Goal: Task Accomplishment & Management: Manage account settings

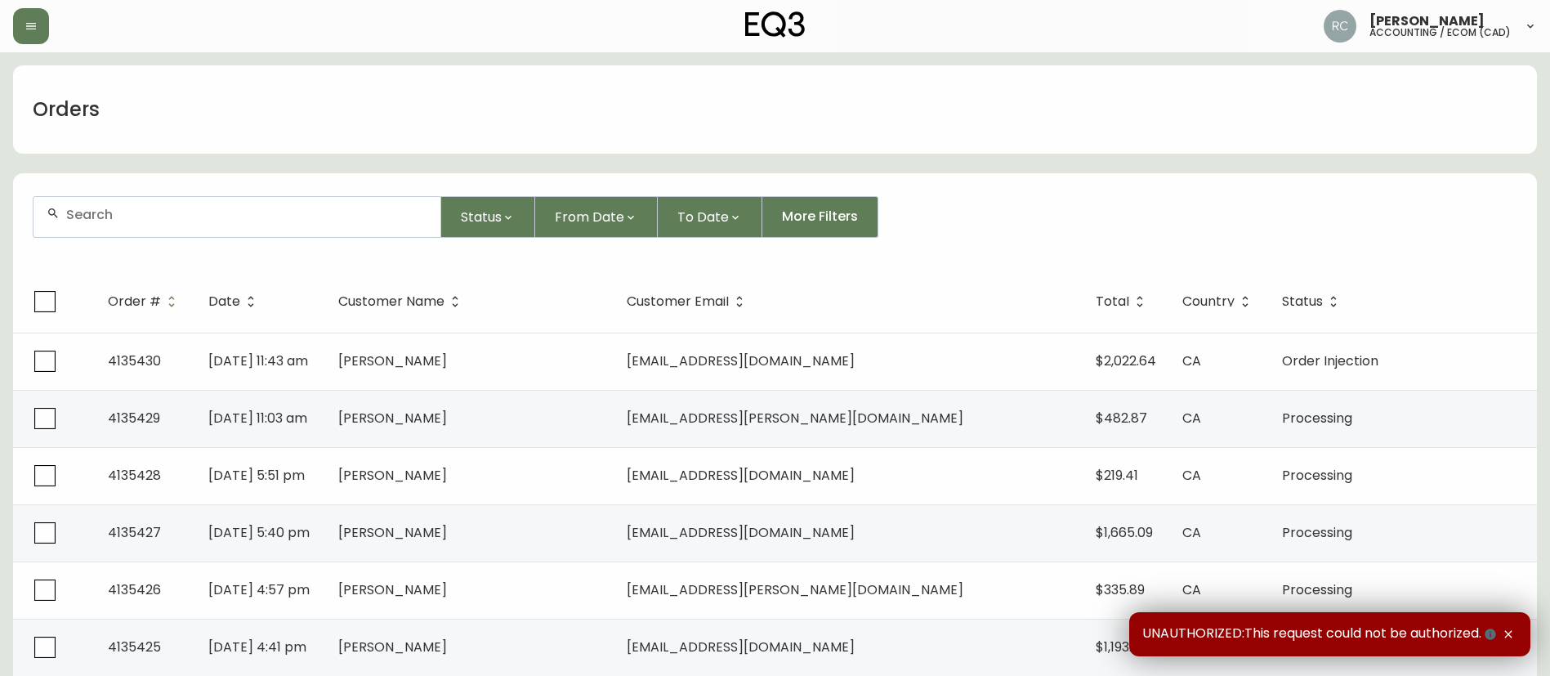
drag, startPoint x: 748, startPoint y: 128, endPoint x: 1170, endPoint y: 172, distance: 424.7
click at [747, 128] on div "Orders" at bounding box center [775, 109] width 1524 height 88
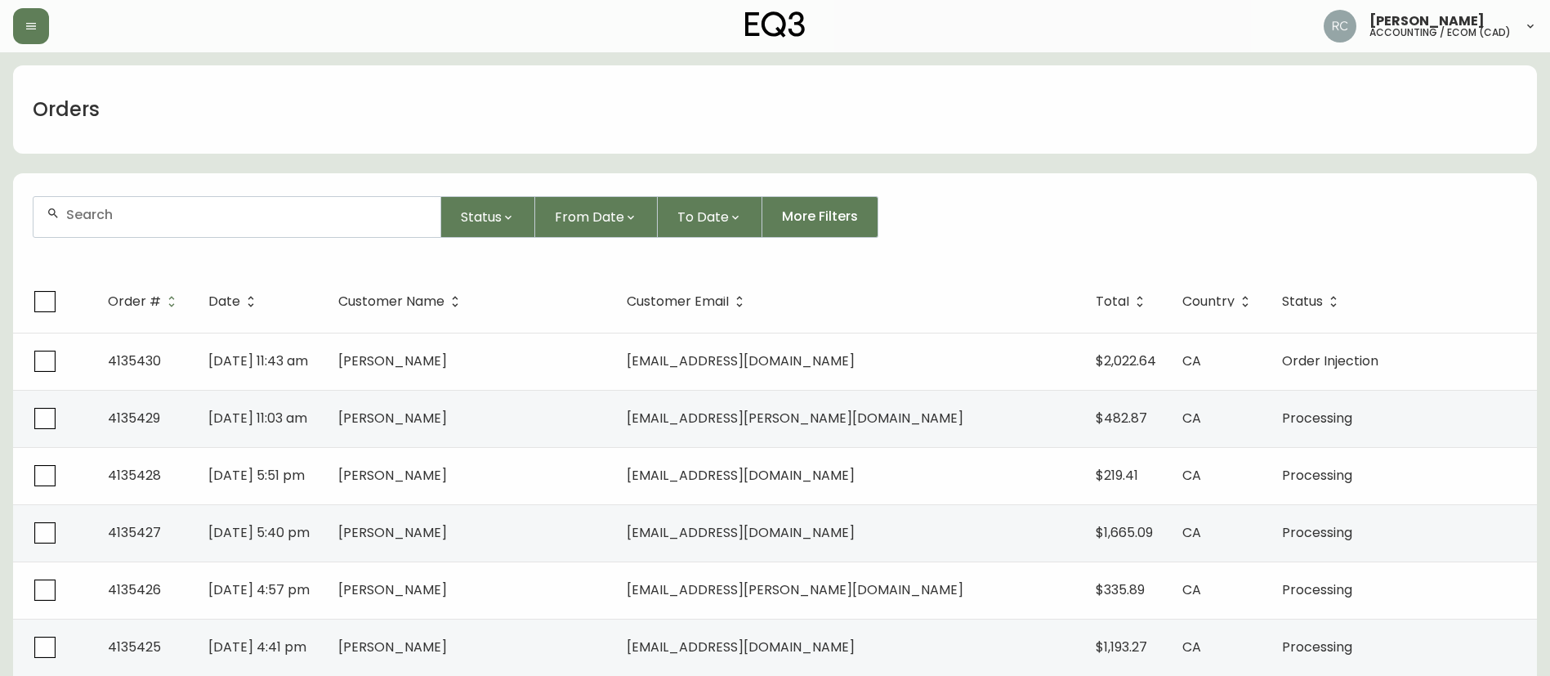
click at [289, 222] on div at bounding box center [237, 217] width 407 height 40
paste input "4135318"
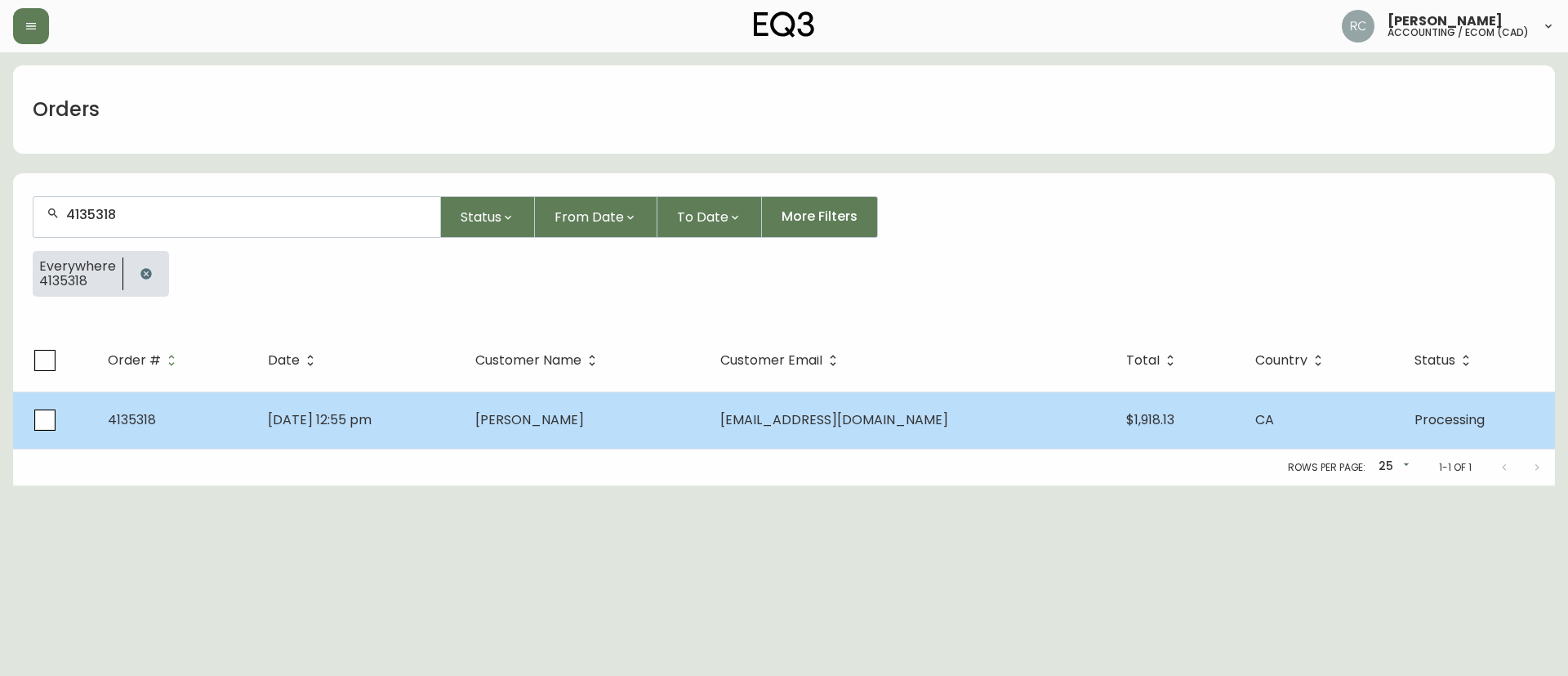
type input "4135318"
click at [662, 431] on td "[PERSON_NAME]" at bounding box center [584, 419] width 245 height 57
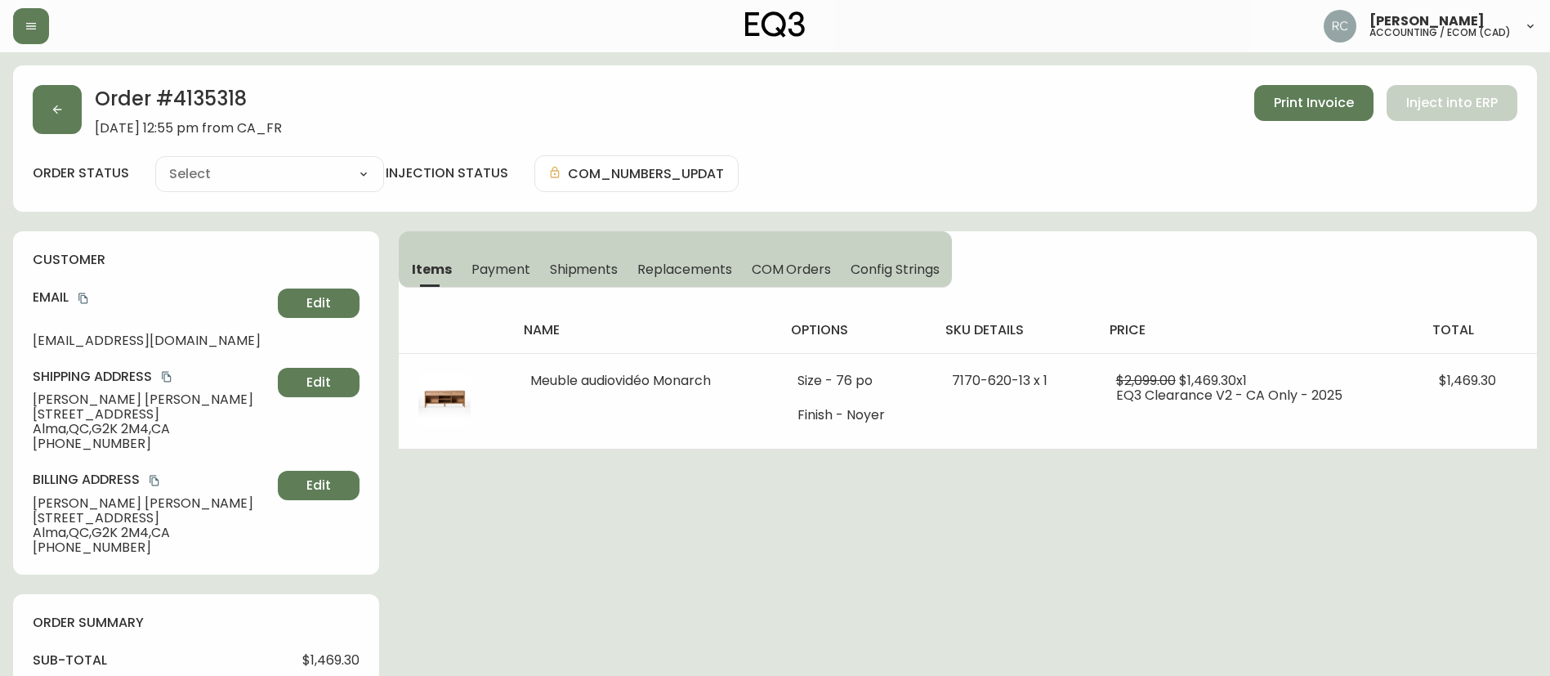
type input "Processing"
click at [798, 269] on span "COM Orders" at bounding box center [792, 269] width 80 height 17
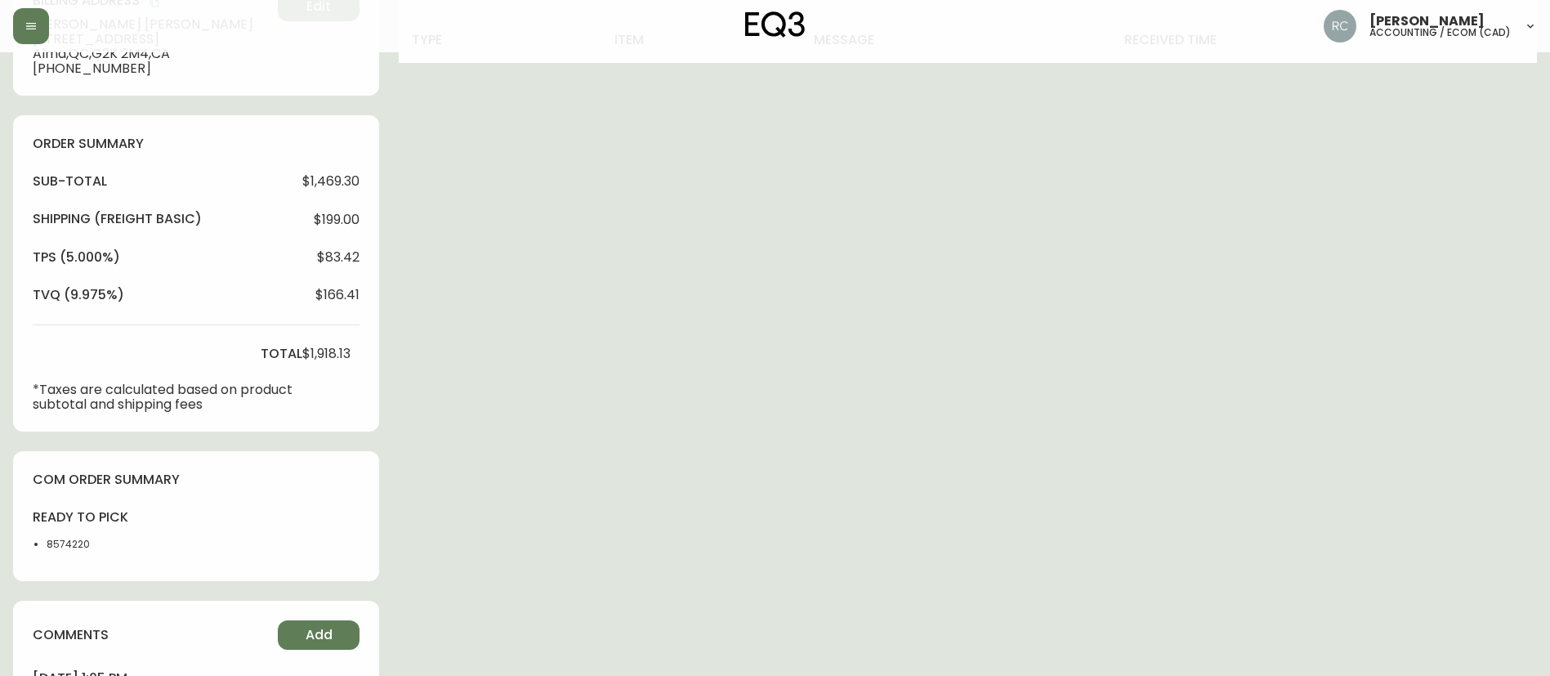
scroll to position [490, 0]
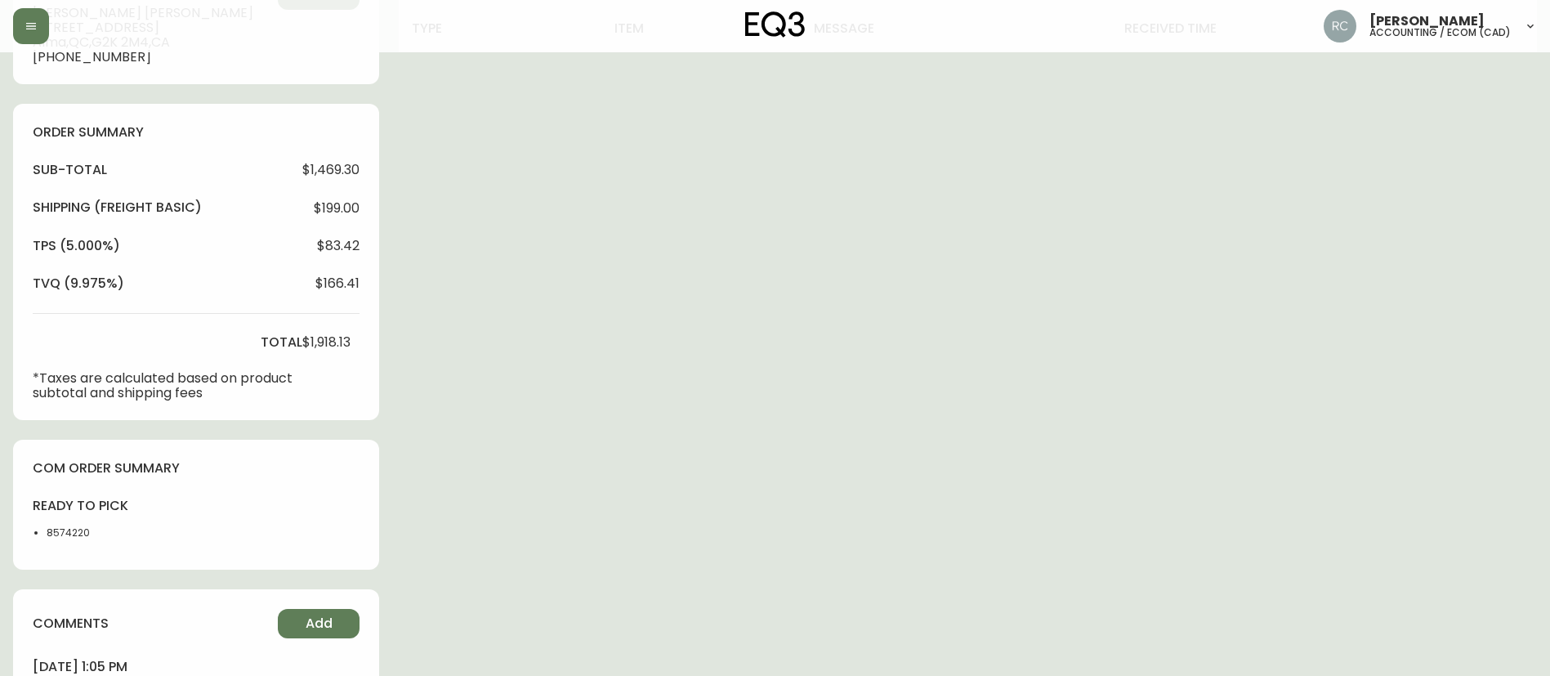
click at [65, 529] on li "8574220" at bounding box center [88, 532] width 82 height 15
copy li "8574220"
click at [418, 215] on div "Order # 4135318 September 13, 2025 at 12:55 pm from CA_FR Print Invoice Inject …" at bounding box center [775, 175] width 1524 height 1200
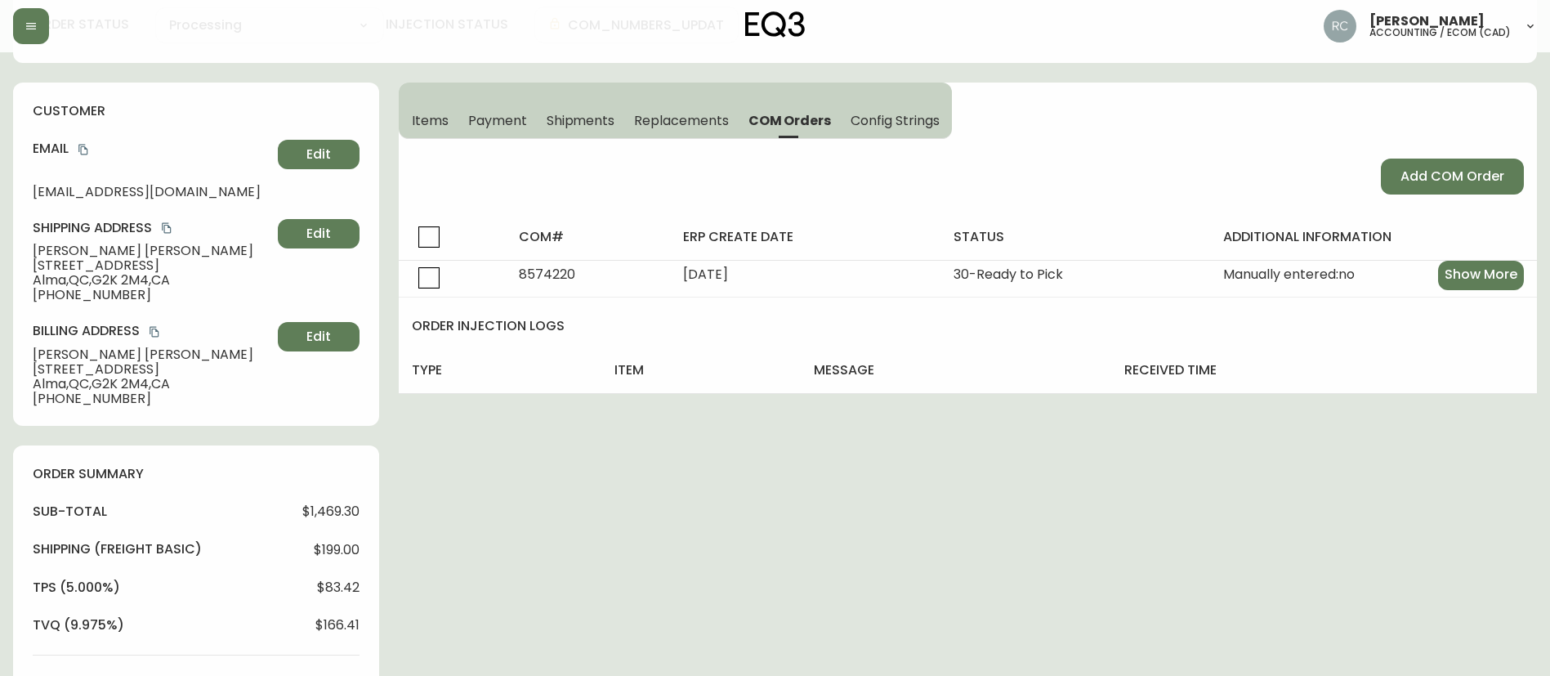
scroll to position [0, 0]
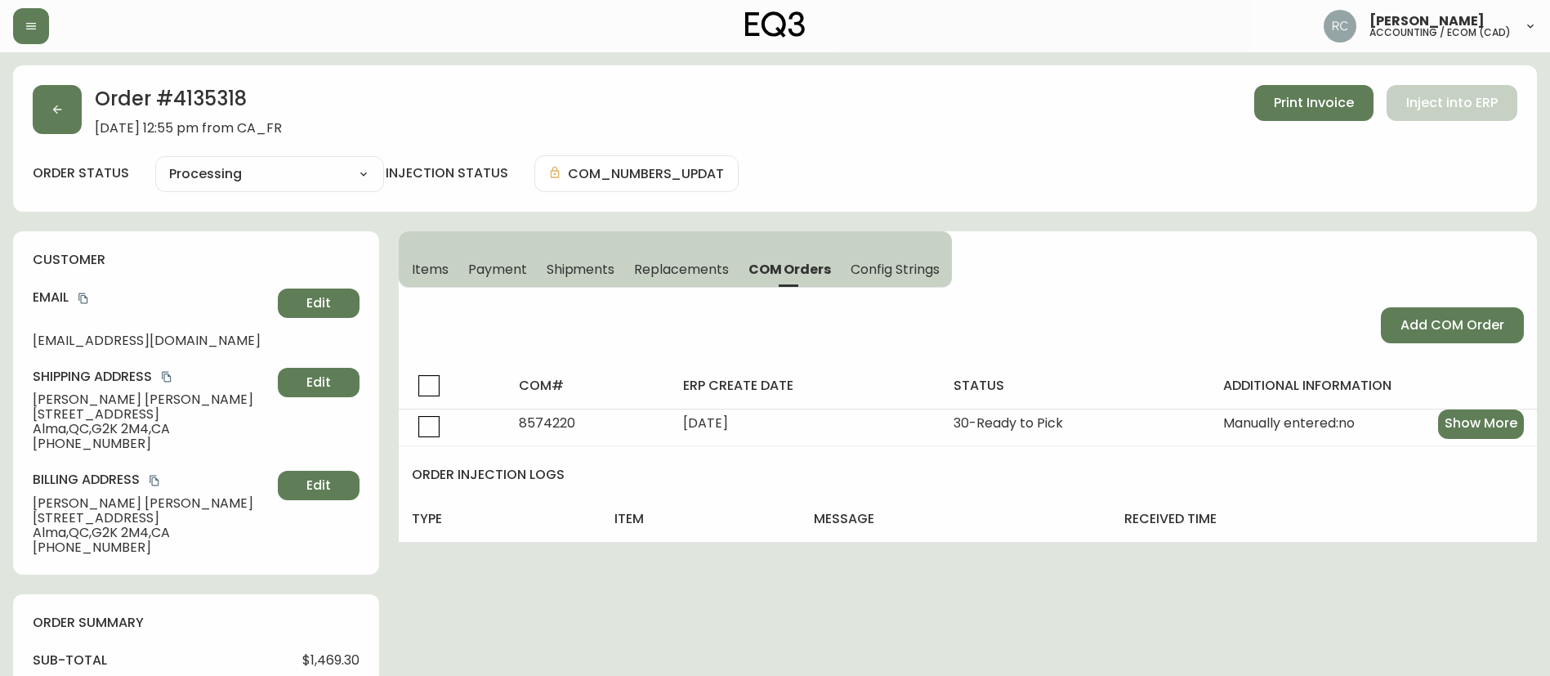
click at [230, 169] on select "Cancelled Fully Shipped Processing Partially Shipped" at bounding box center [269, 174] width 229 height 25
click at [155, 162] on select "Cancelled Fully Shipped Processing Partially Shipped" at bounding box center [269, 174] width 229 height 25
select select "PROCESSING"
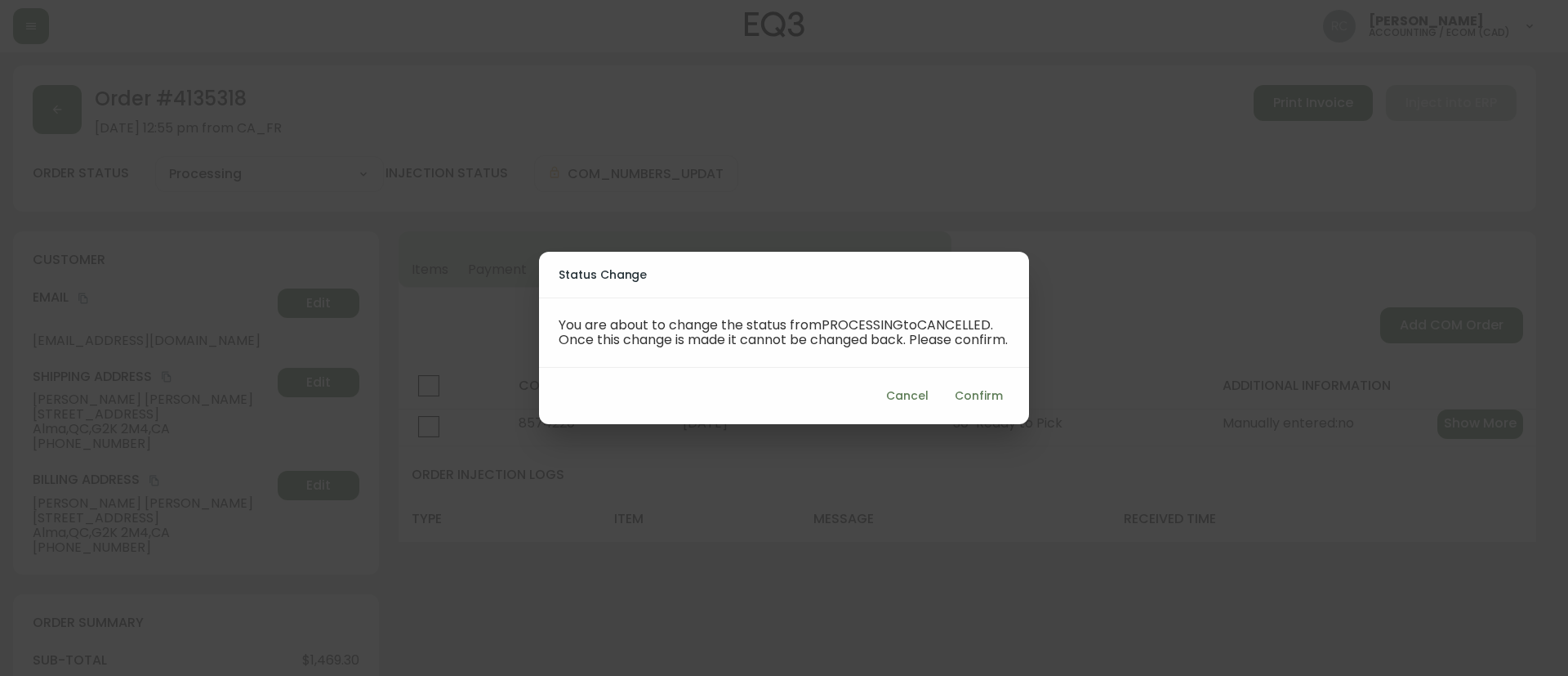
drag, startPoint x: 950, startPoint y: 404, endPoint x: 947, endPoint y: 396, distance: 8.5
click at [948, 404] on button "Confirm" at bounding box center [978, 396] width 61 height 30
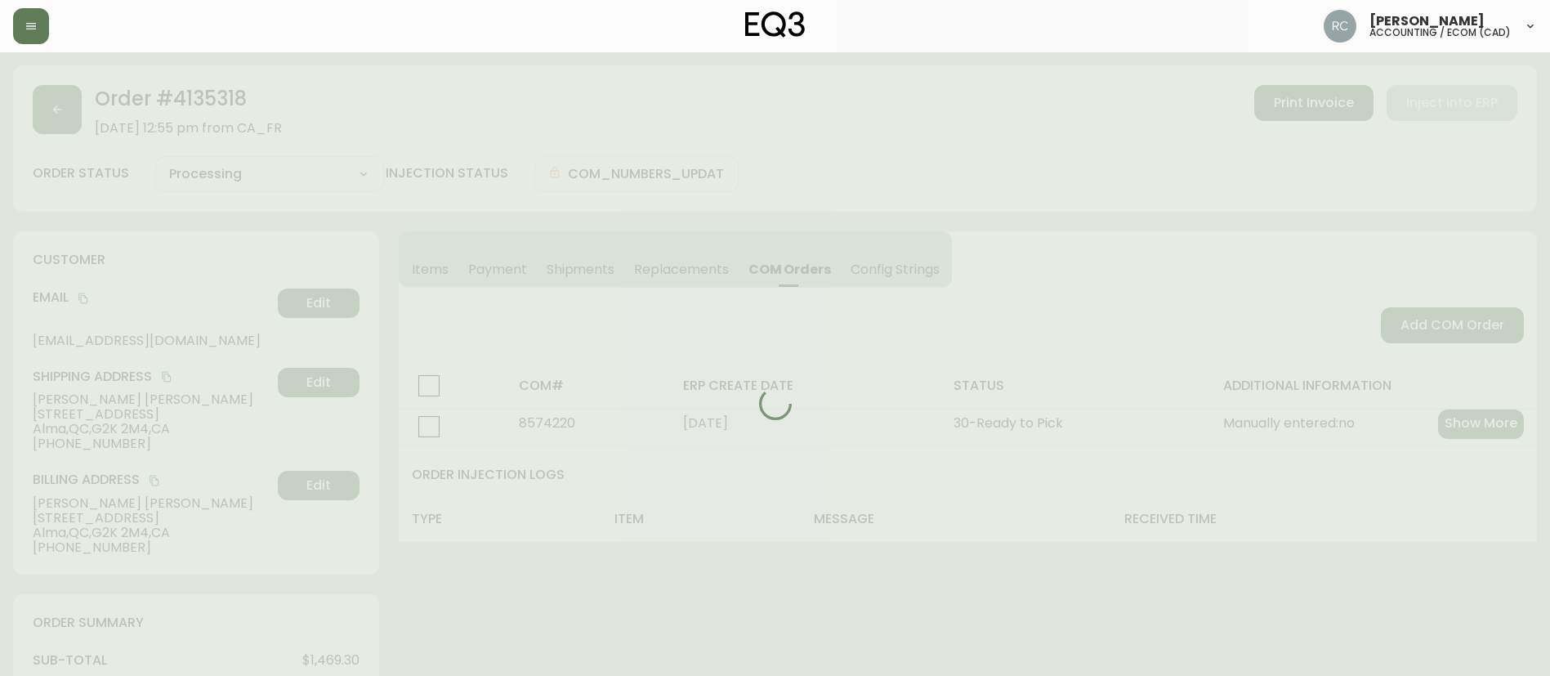
type input "Cancelled"
select select "CANCELLED"
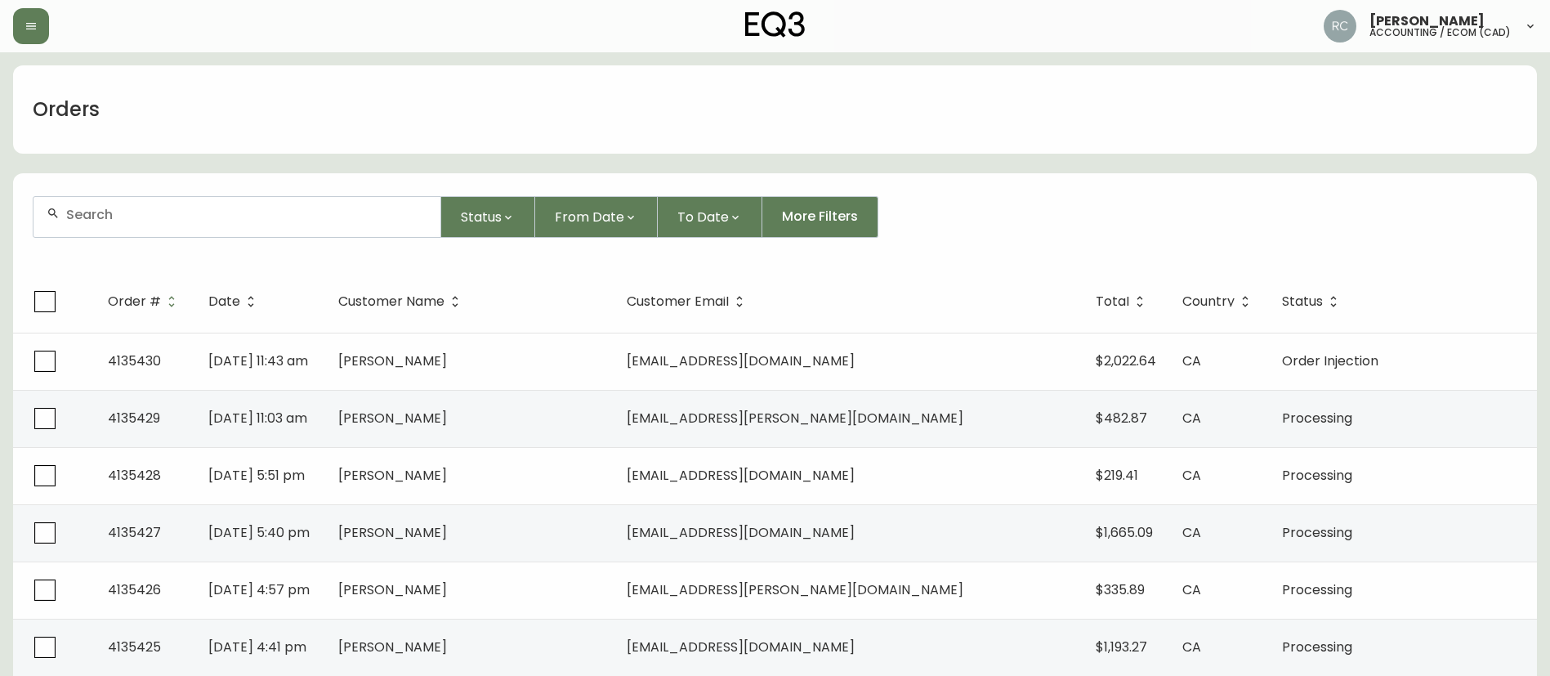
click at [385, 212] on input "text" at bounding box center [246, 215] width 361 height 16
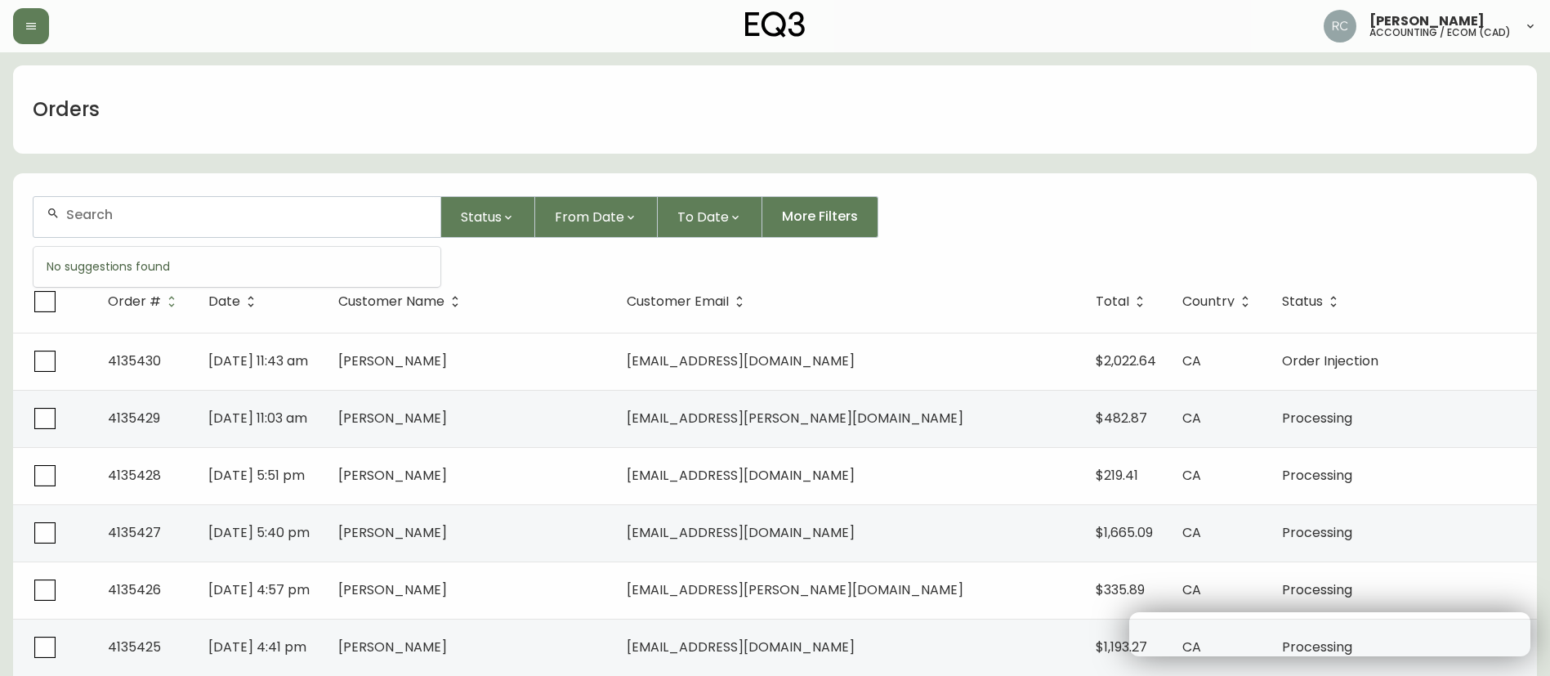
paste input "4135070"
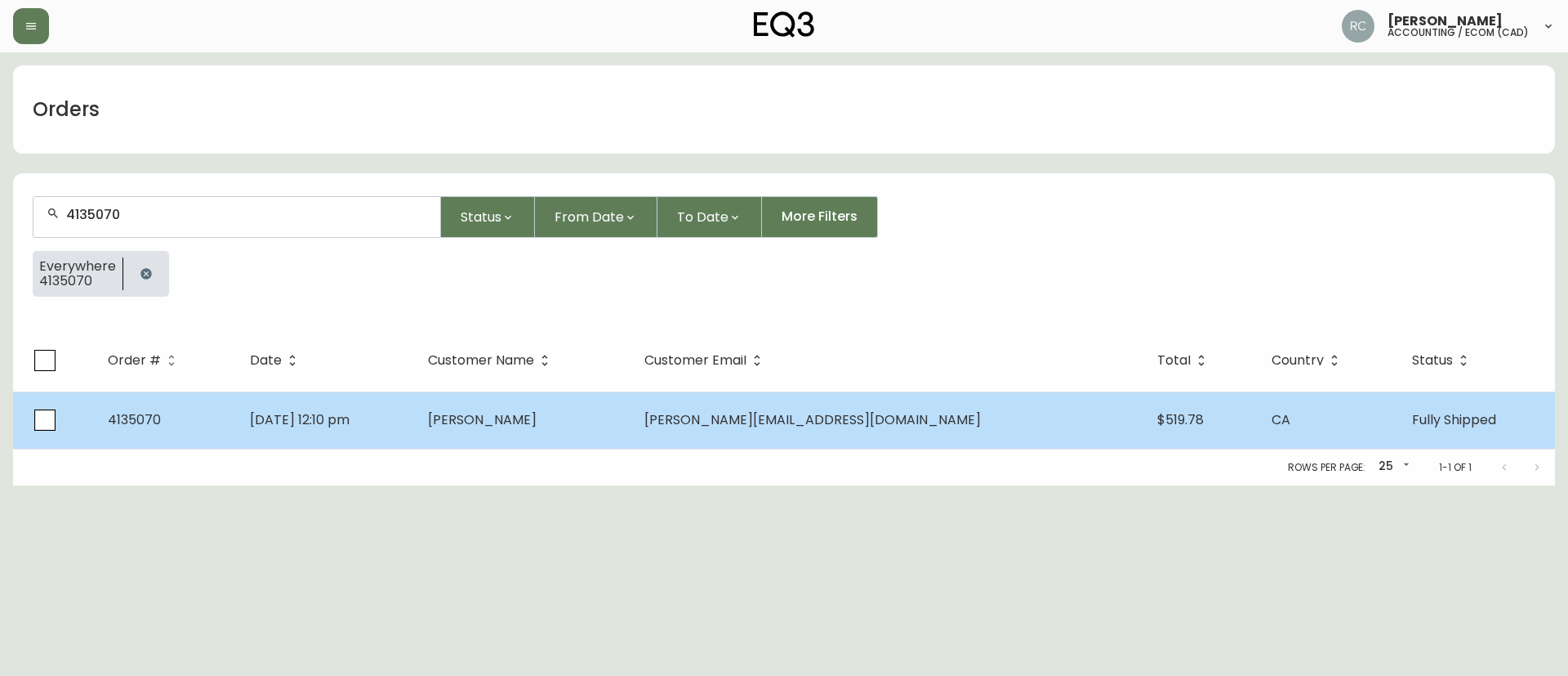
type input "4135070"
click at [543, 432] on td "Peter Bell" at bounding box center [523, 419] width 217 height 57
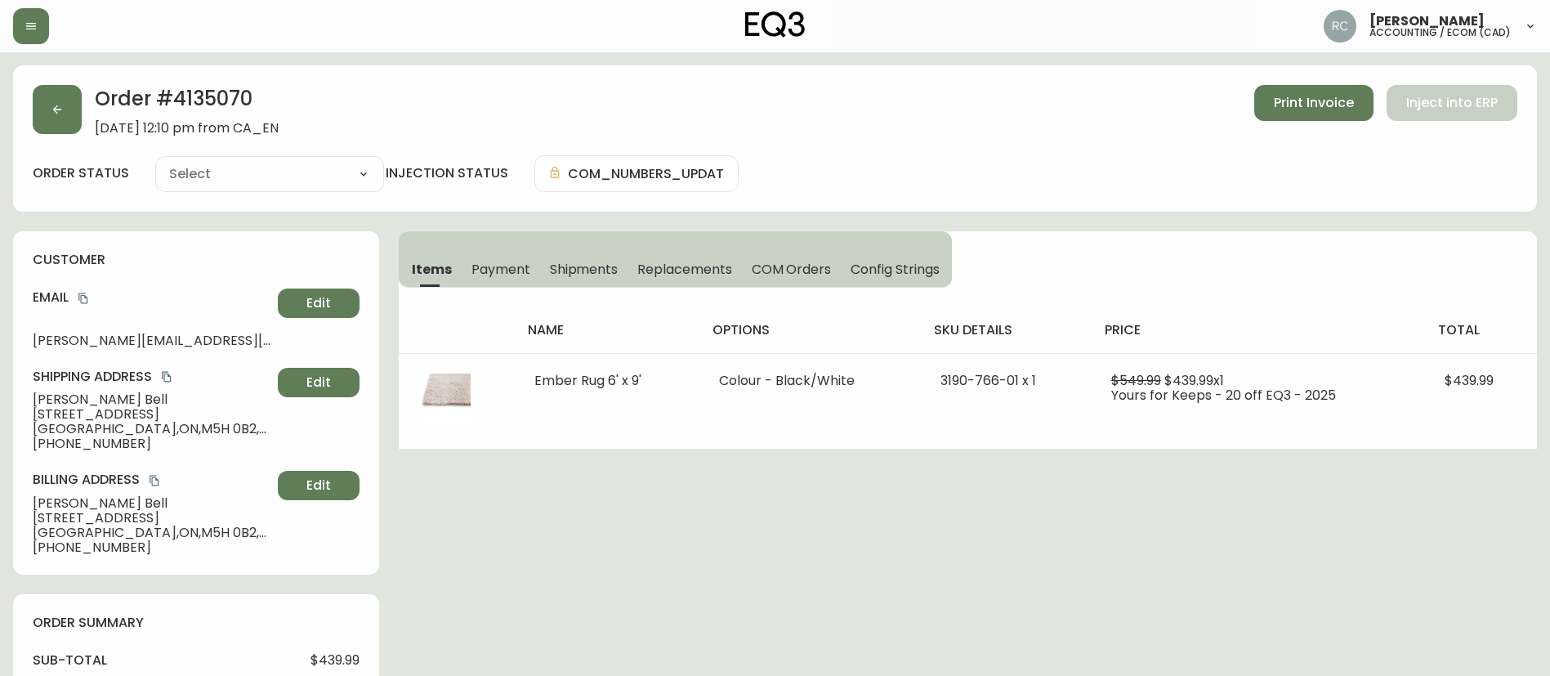
type input "Fully Shipped"
select select "FULLY_SHIPPED"
click at [1122, 205] on div "Order # 4135070 September 3, 2025 at 12:10 pm from CA_EN Print Invoice Inject i…" at bounding box center [775, 138] width 1524 height 146
click at [498, 269] on span "Payment" at bounding box center [500, 269] width 59 height 17
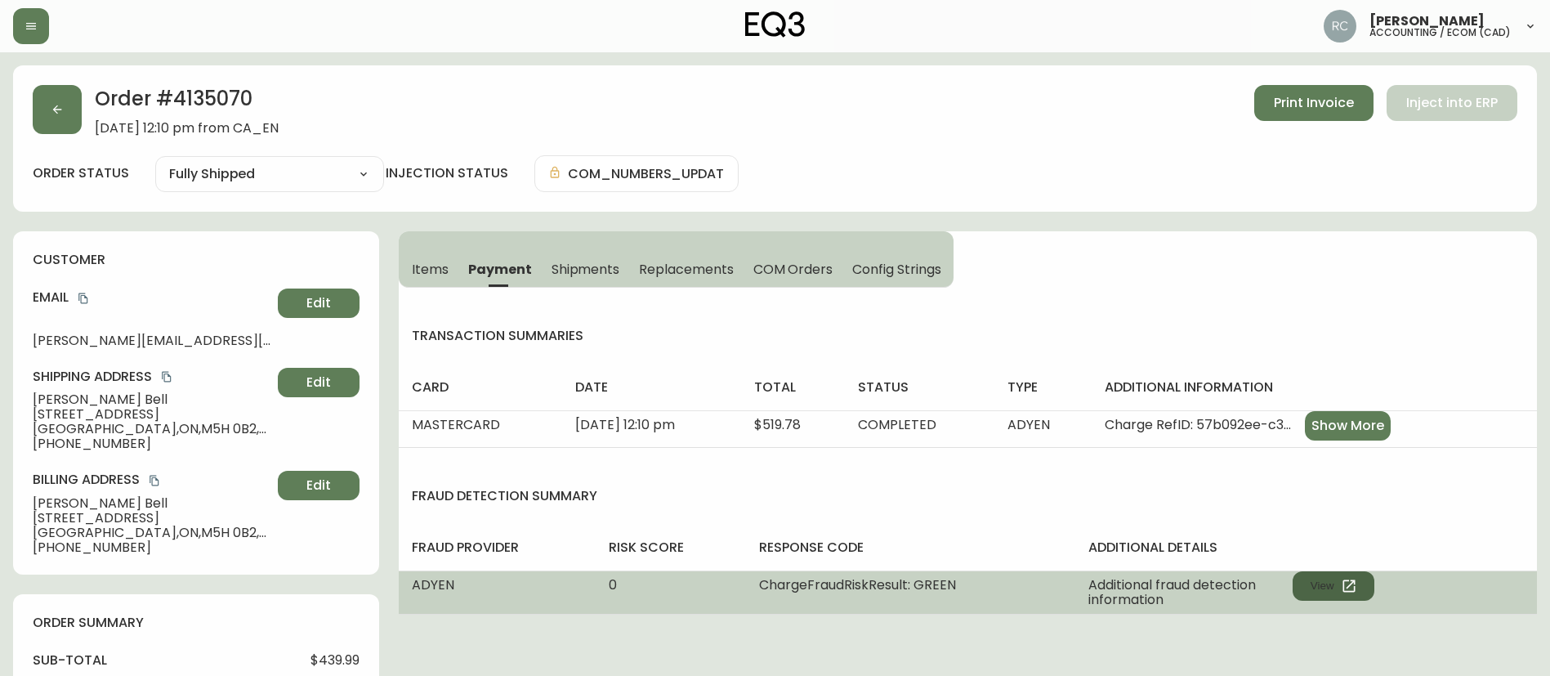
click at [1317, 582] on button "View" at bounding box center [1334, 585] width 82 height 29
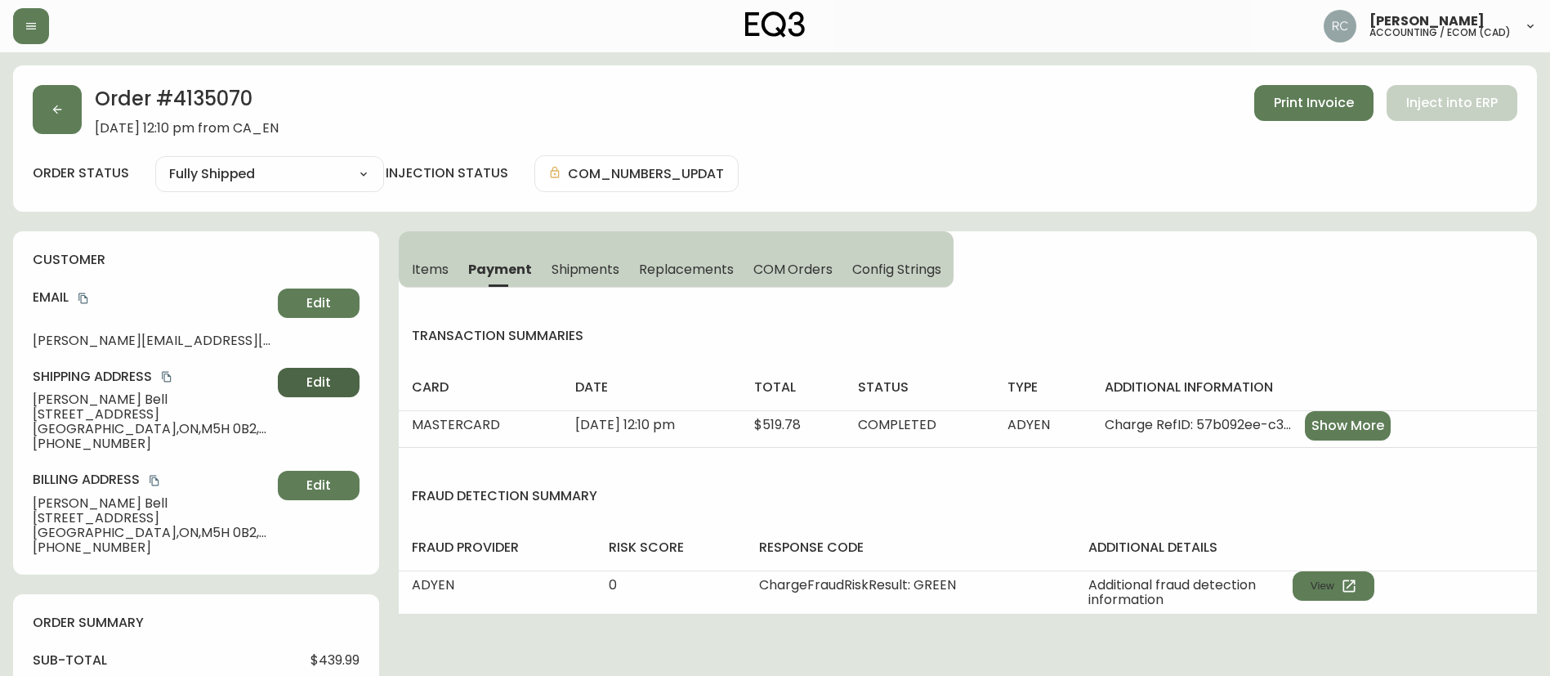
click at [325, 377] on span "Edit" at bounding box center [318, 382] width 25 height 18
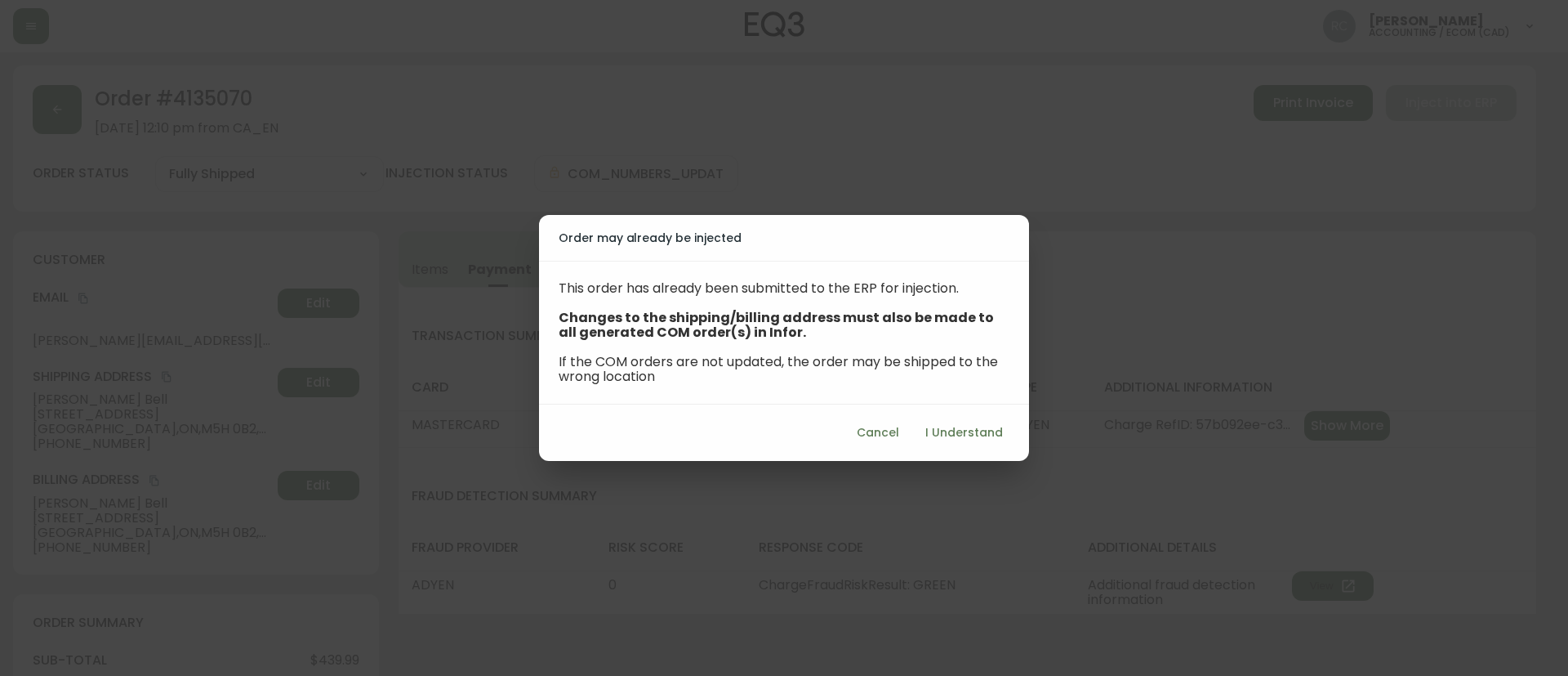
click at [987, 437] on span "I Understand" at bounding box center [964, 432] width 78 height 20
select select "ON"
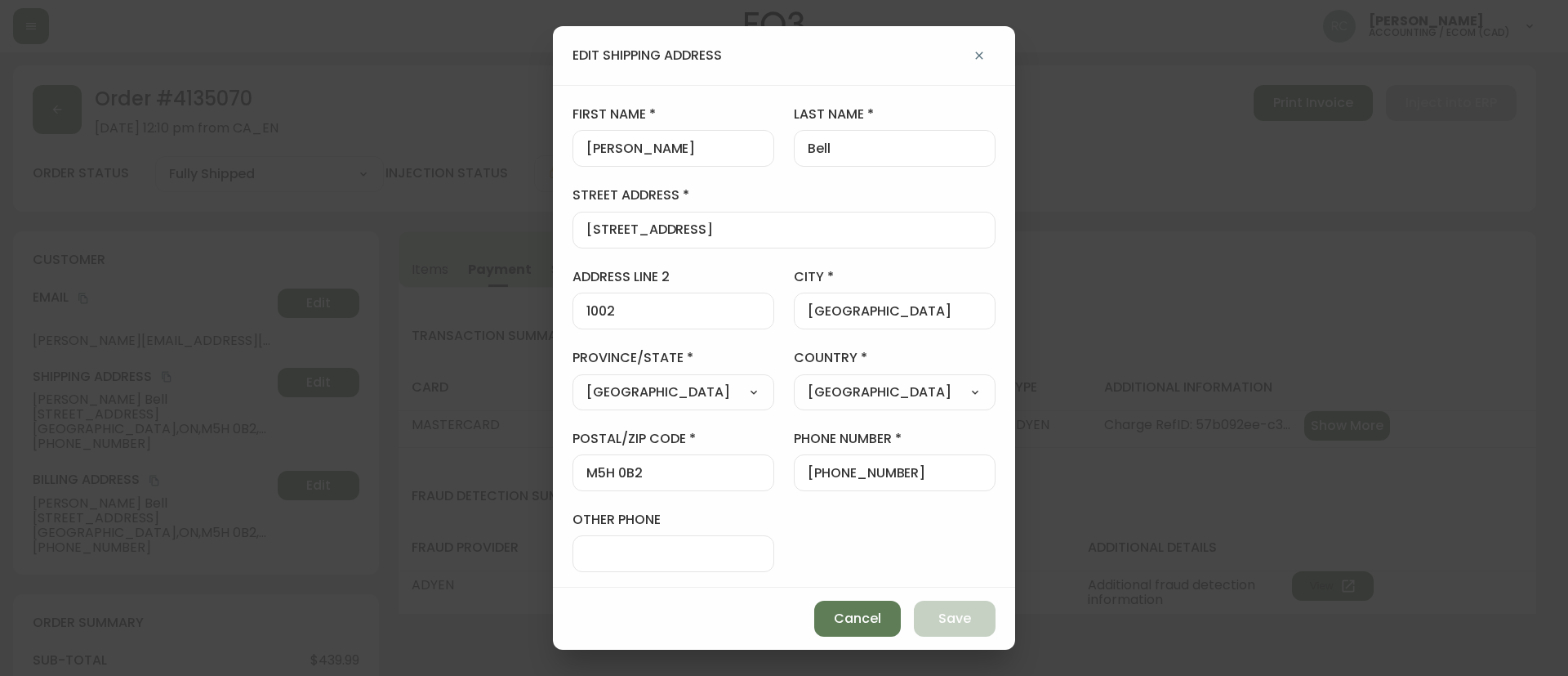
click at [676, 239] on div "60 Temperance Street" at bounding box center [784, 230] width 423 height 37
paste input "1002-60 Colborn"
drag, startPoint x: 625, startPoint y: 230, endPoint x: 490, endPoint y: 213, distance: 136.1
click at [490, 213] on div "edit shipping address first name Peter last name Bell street address 1002-60 Co…" at bounding box center [784, 338] width 1568 height 676
type input "60 Colborne Street"
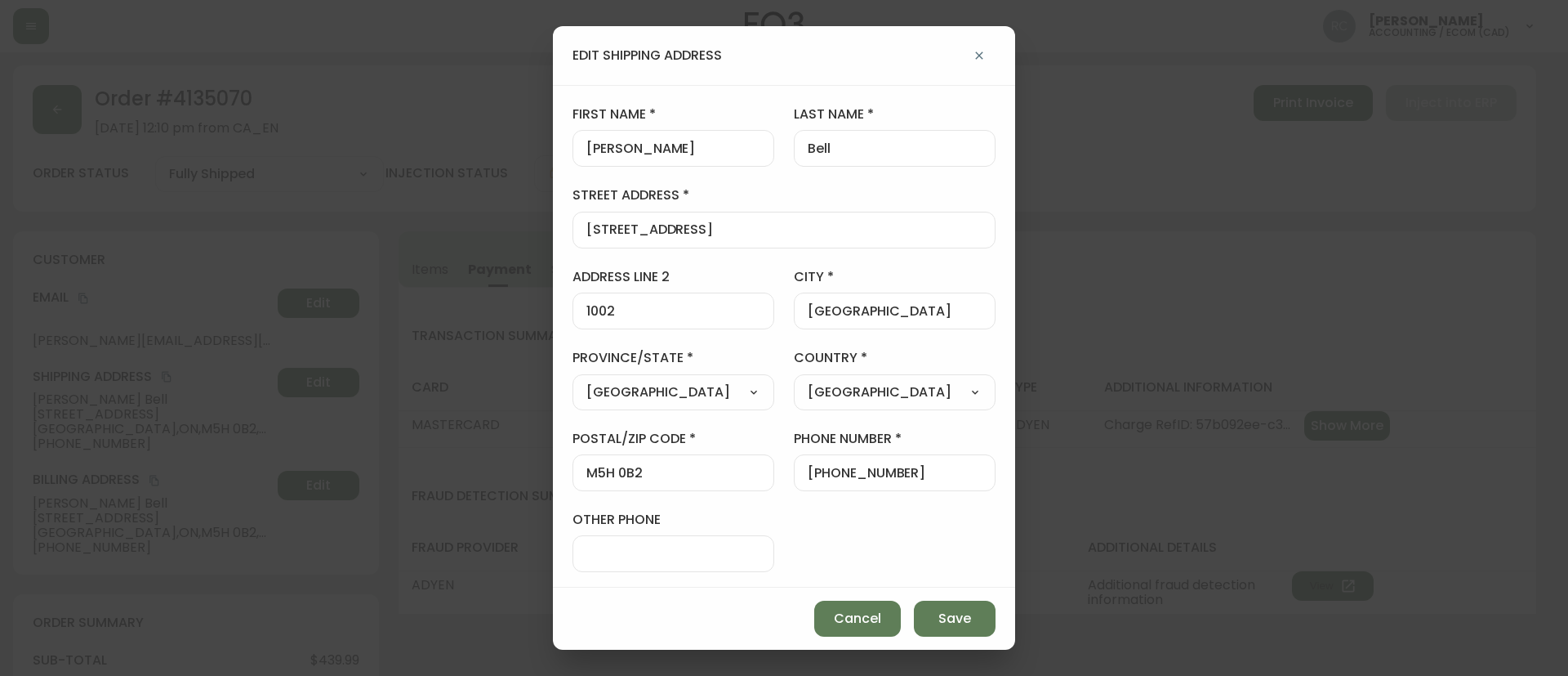
click at [646, 473] on input "M5H 0B2" at bounding box center [674, 473] width 174 height 16
paste input "E 0B7"
type input "M5E 0B7"
click at [970, 610] on span "Save" at bounding box center [954, 619] width 33 height 18
type input "60 Temperance Street"
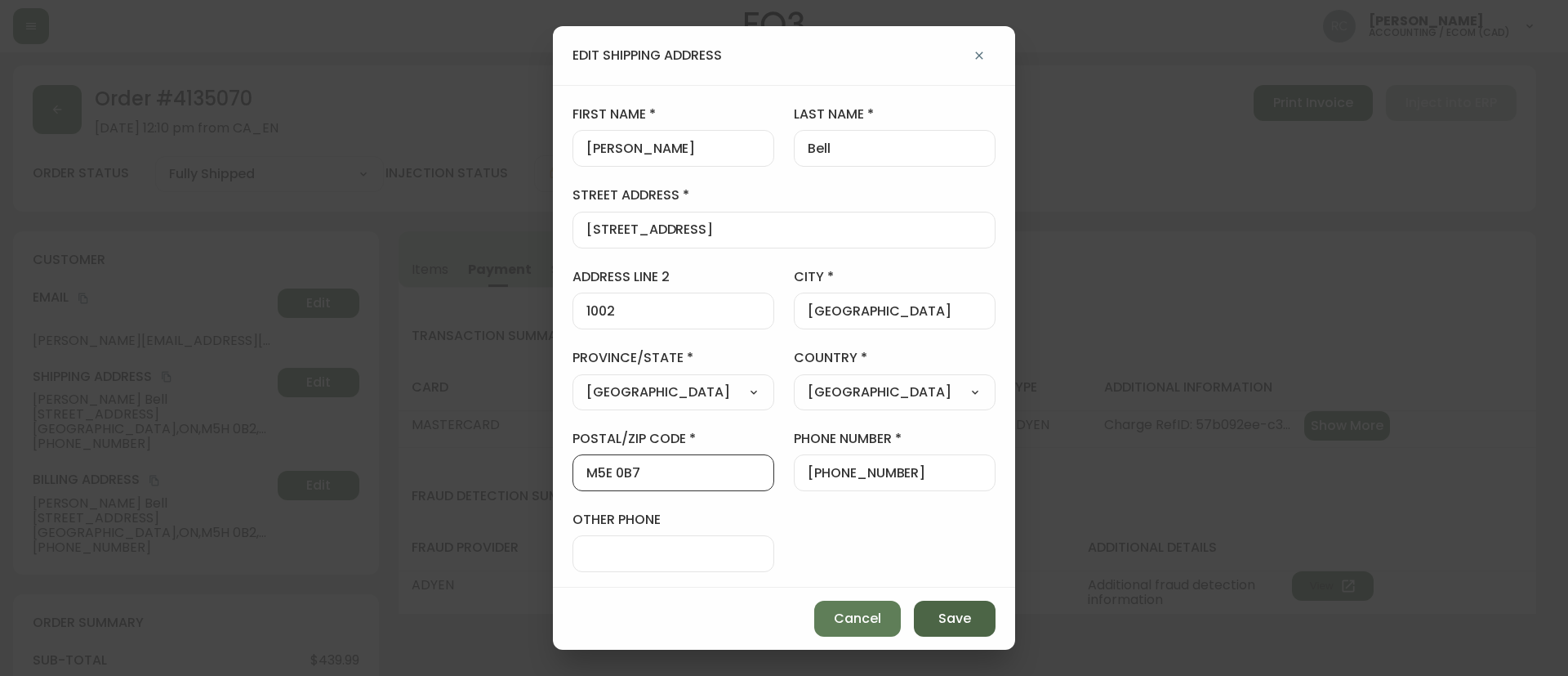
type input "M5H 0B2"
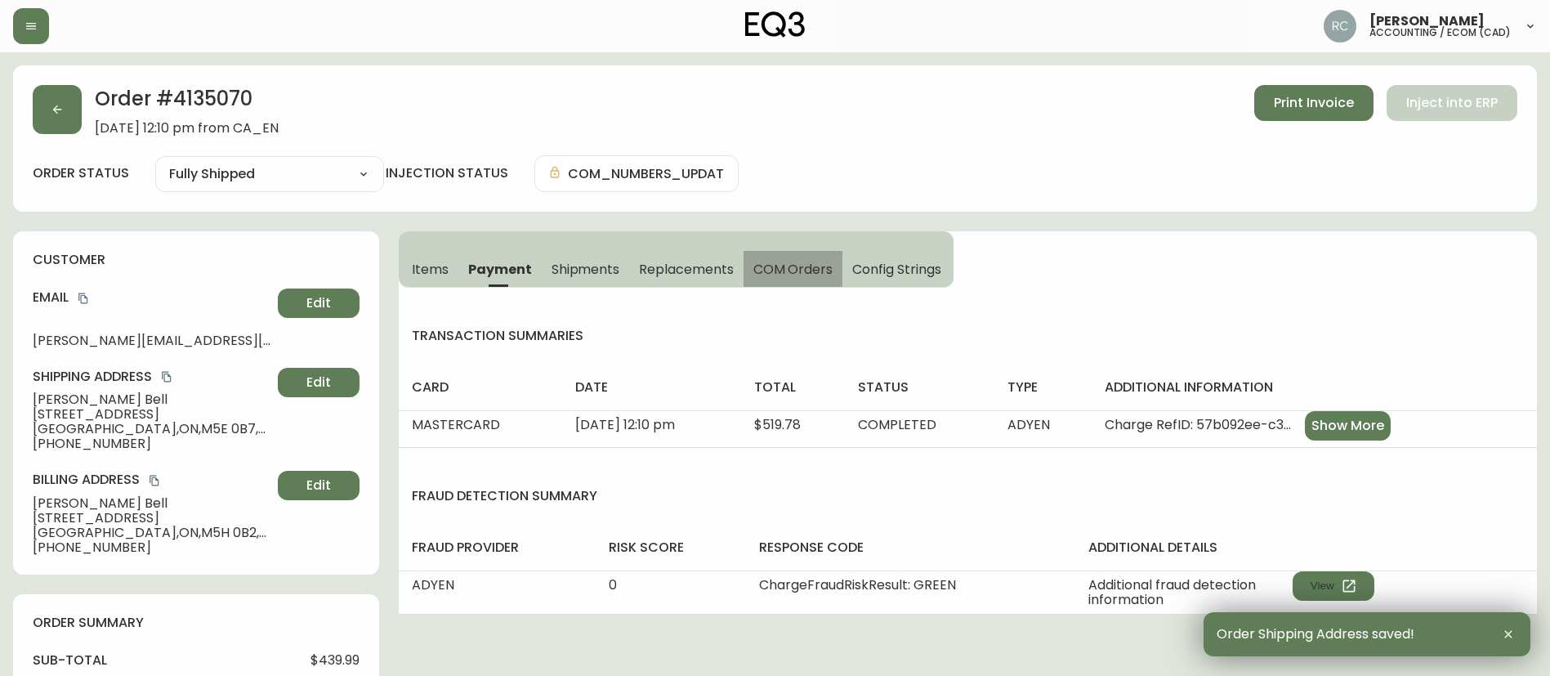
click at [806, 276] on span "COM Orders" at bounding box center [793, 269] width 80 height 17
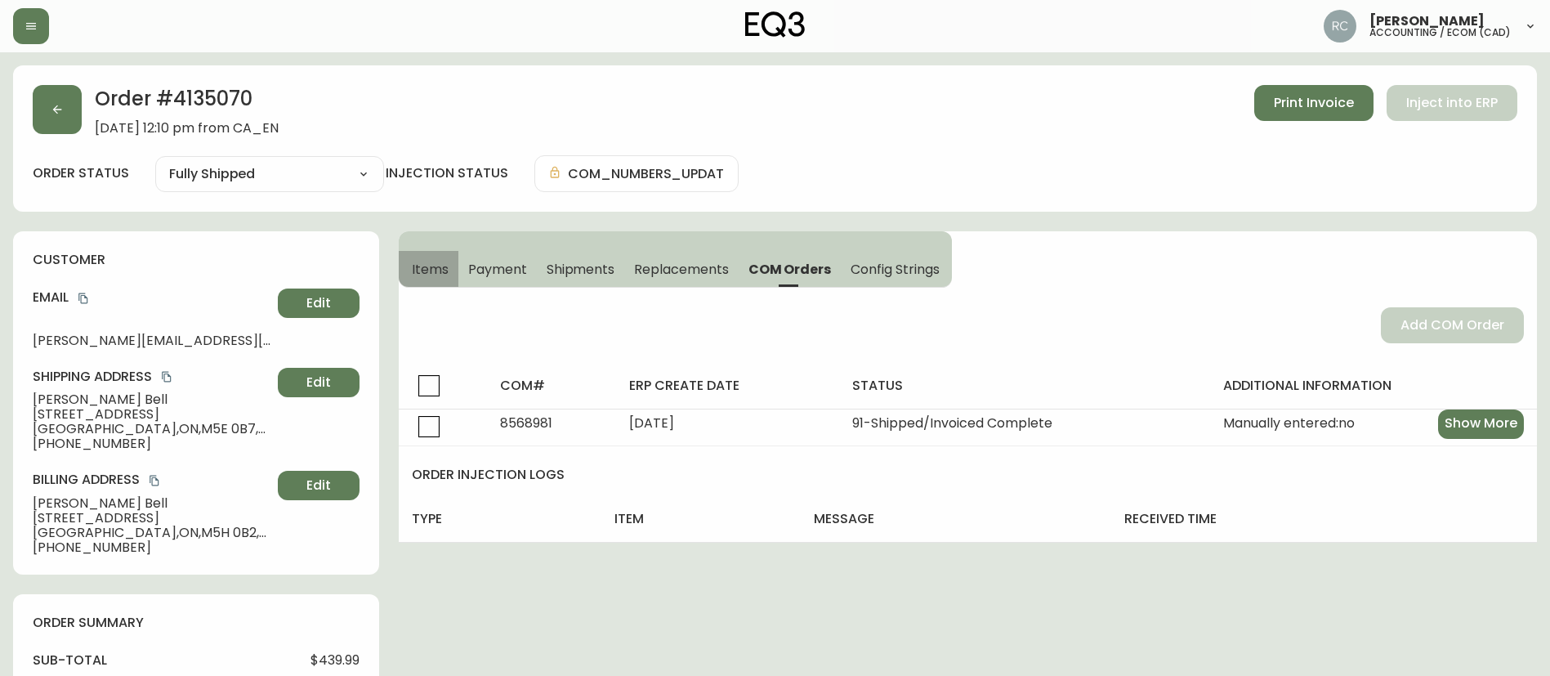
click at [425, 258] on button "Items" at bounding box center [429, 269] width 60 height 36
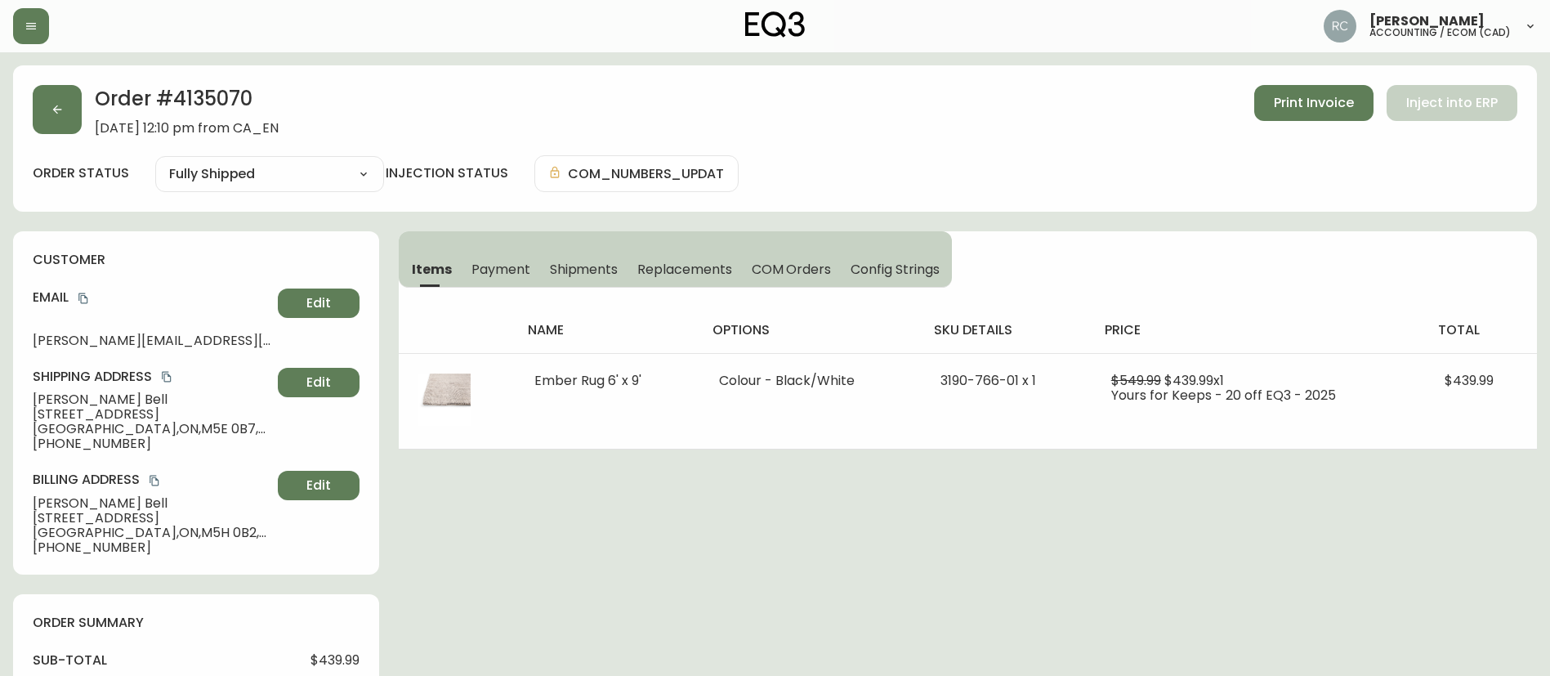
click at [480, 261] on span "Payment" at bounding box center [500, 269] width 59 height 17
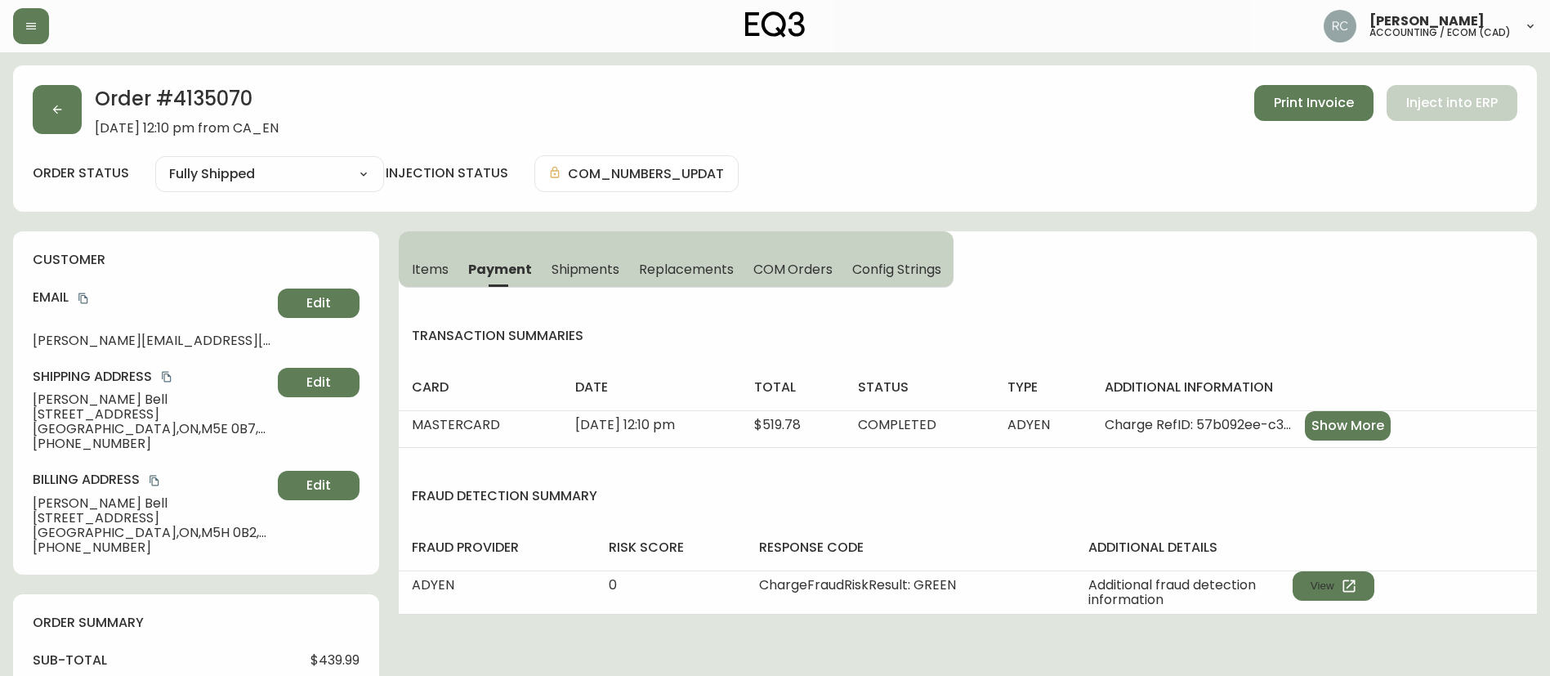
click at [191, 89] on h2 "Order # 4135070" at bounding box center [187, 103] width 184 height 36
copy h2 "4135070"
click at [603, 281] on button "Shipments" at bounding box center [586, 269] width 88 height 36
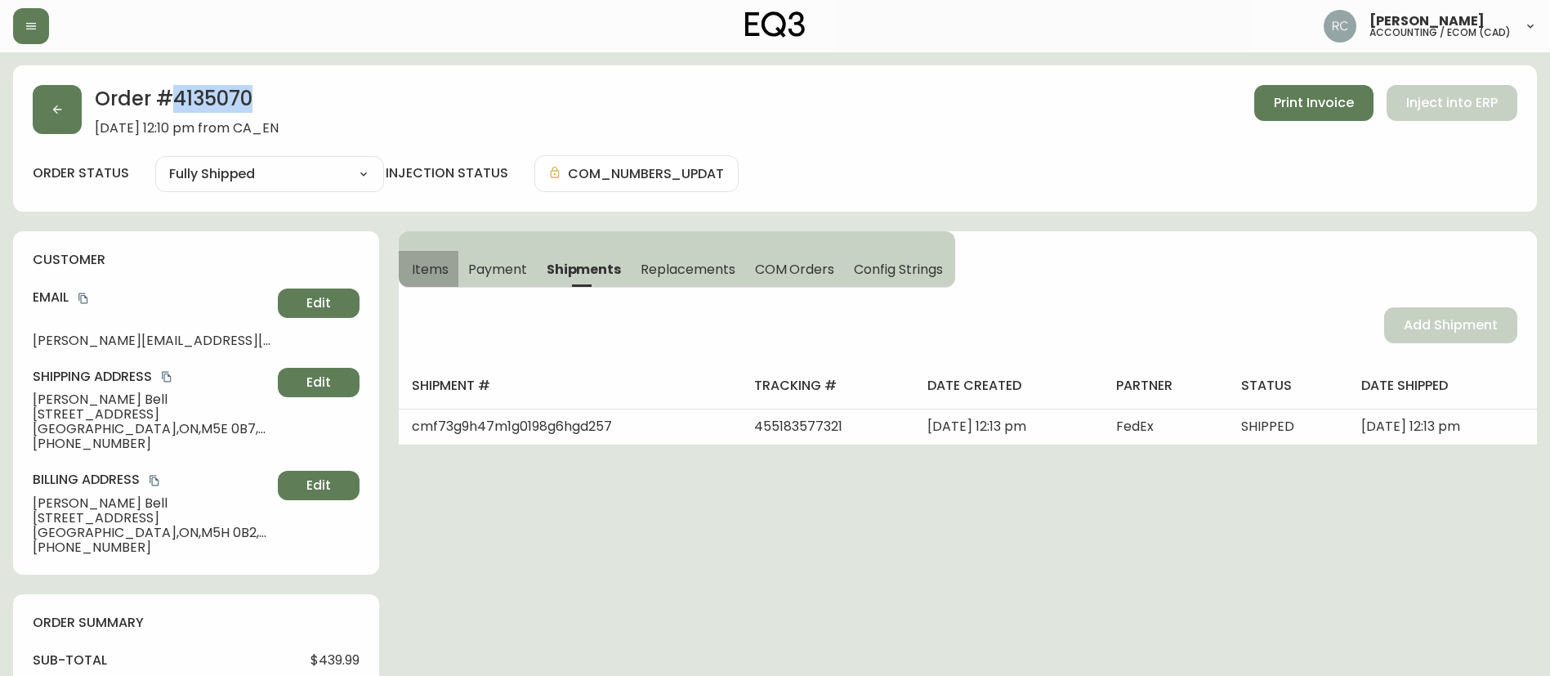
click at [436, 277] on span "Items" at bounding box center [430, 269] width 37 height 17
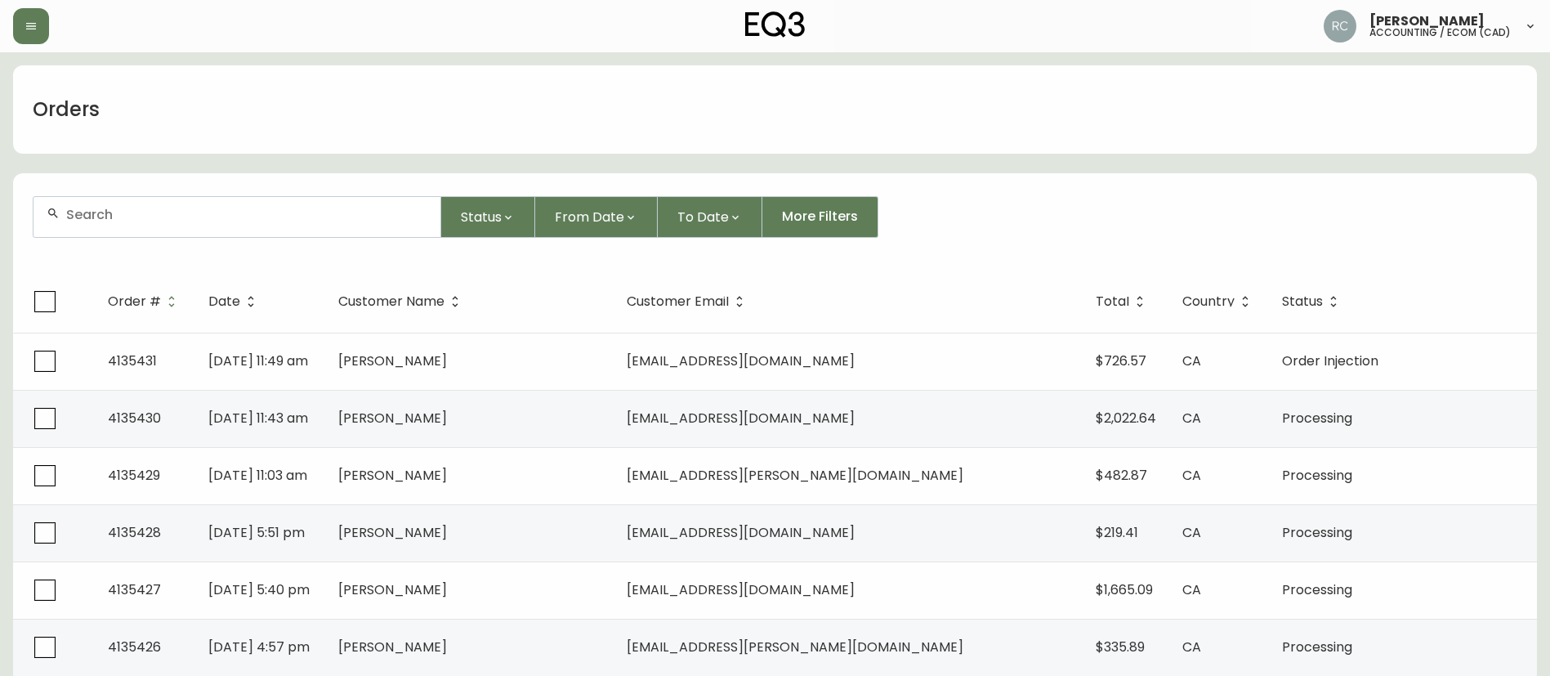
click at [460, 112] on div "Orders" at bounding box center [775, 109] width 1524 height 88
click at [194, 221] on input "text" at bounding box center [246, 215] width 361 height 16
paste input "4135318"
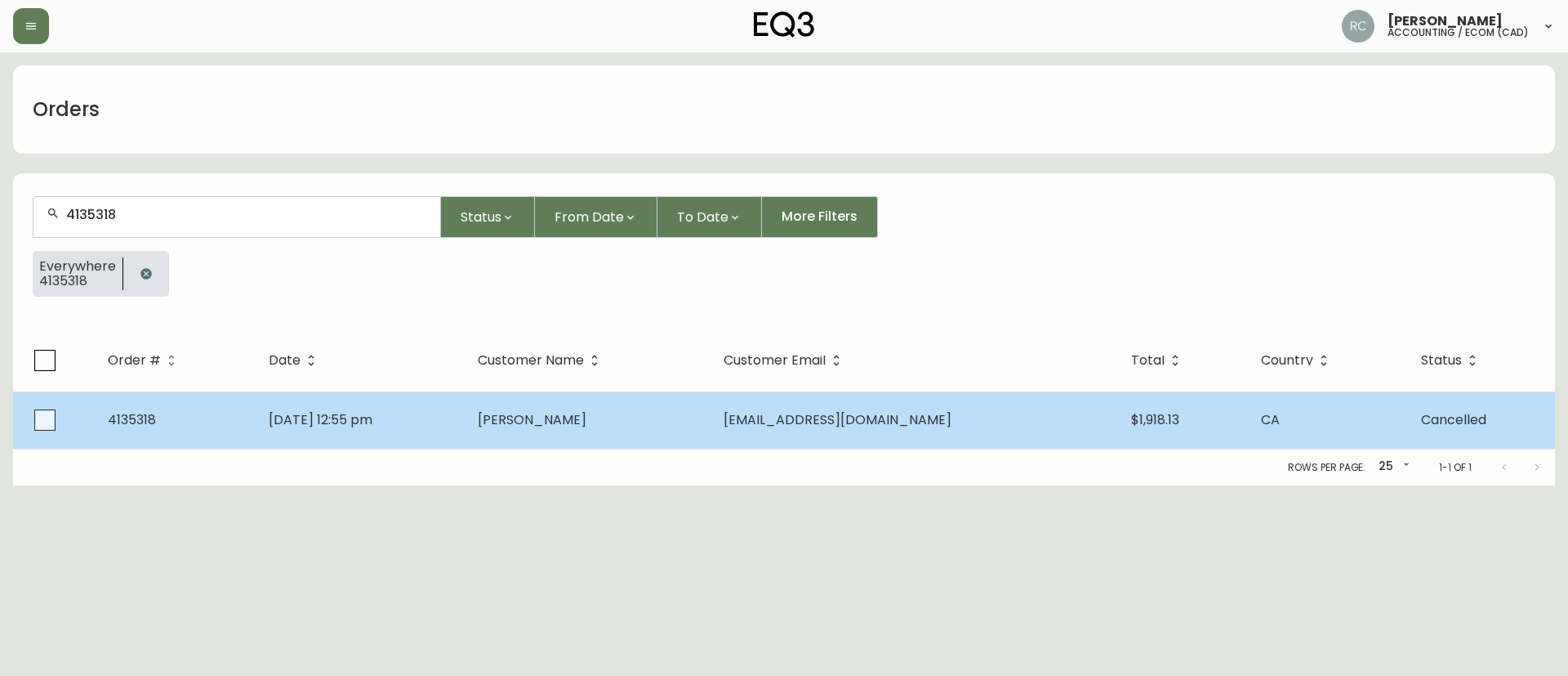
type input "4135318"
click at [686, 423] on td "francois genest" at bounding box center [588, 419] width 247 height 57
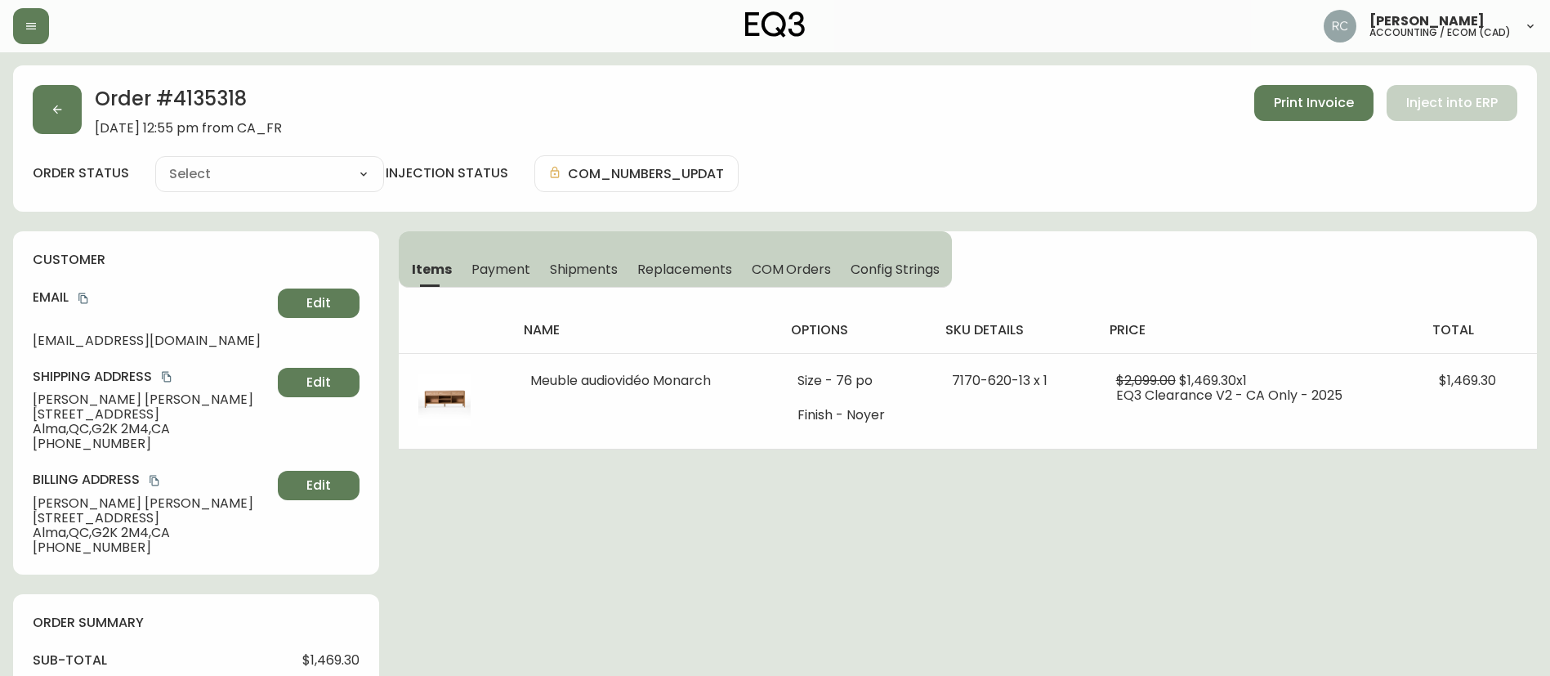
type input "Cancelled"
select select "CANCELLED"
click at [223, 109] on h2 "Order # 4135318" at bounding box center [188, 103] width 187 height 36
copy h2 "4135318"
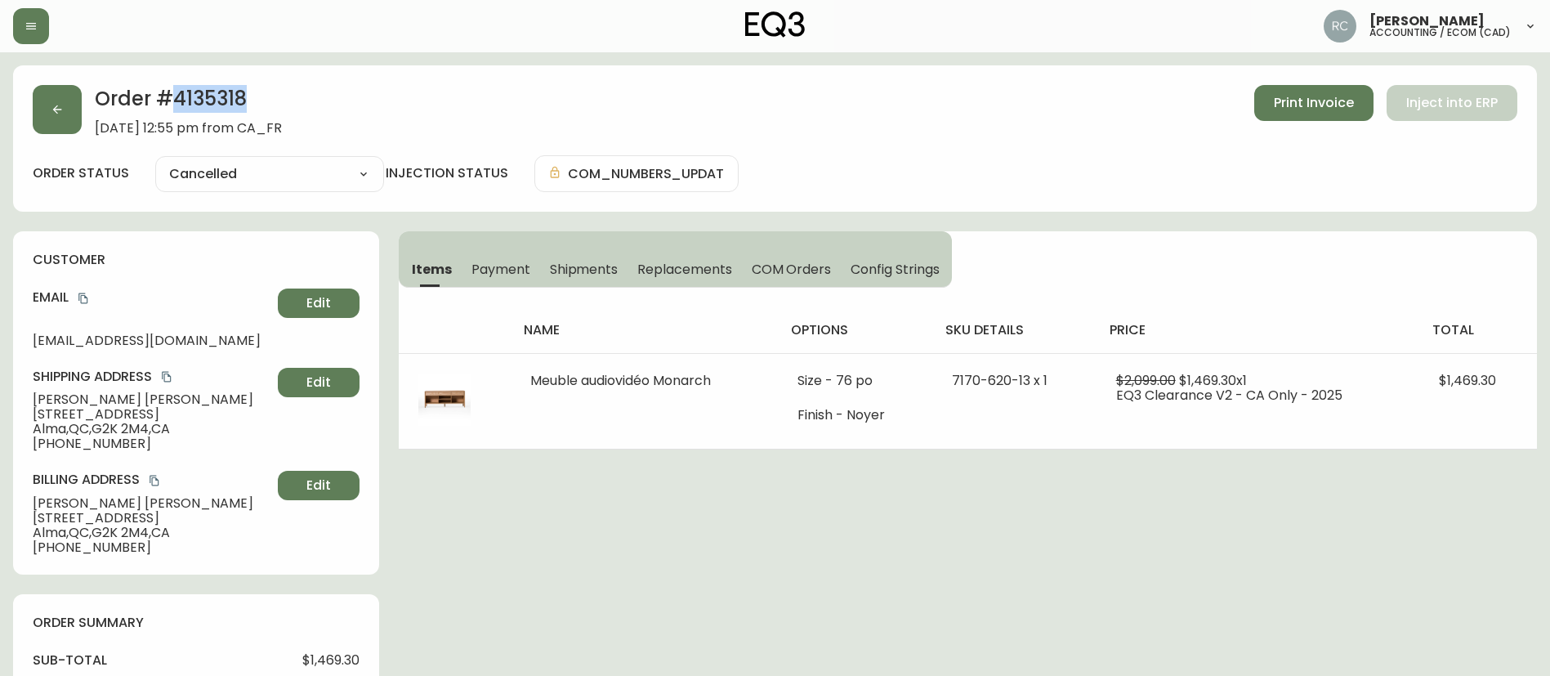
drag, startPoint x: 485, startPoint y: 258, endPoint x: 683, endPoint y: 311, distance: 204.7
click at [485, 258] on button "Payment" at bounding box center [501, 269] width 78 height 36
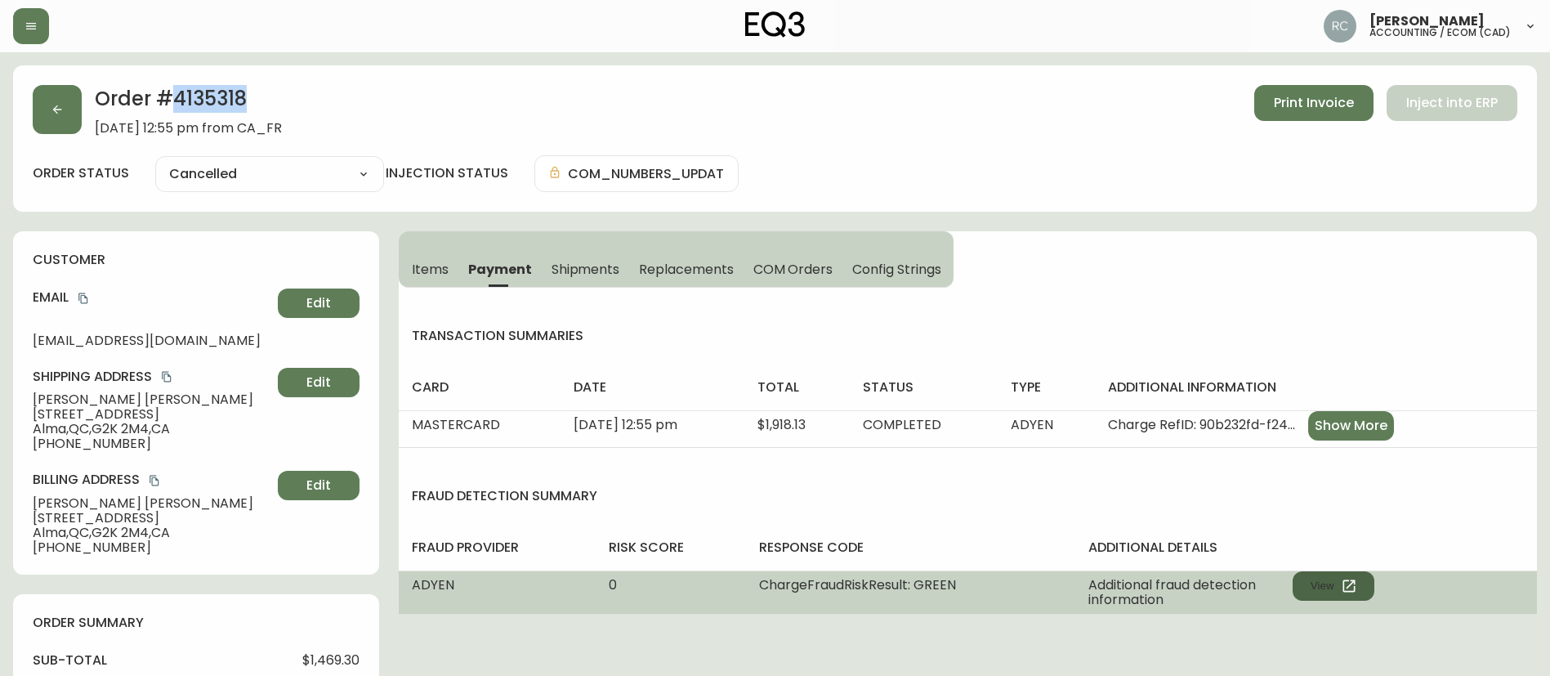
click at [1321, 588] on button "View" at bounding box center [1334, 585] width 82 height 29
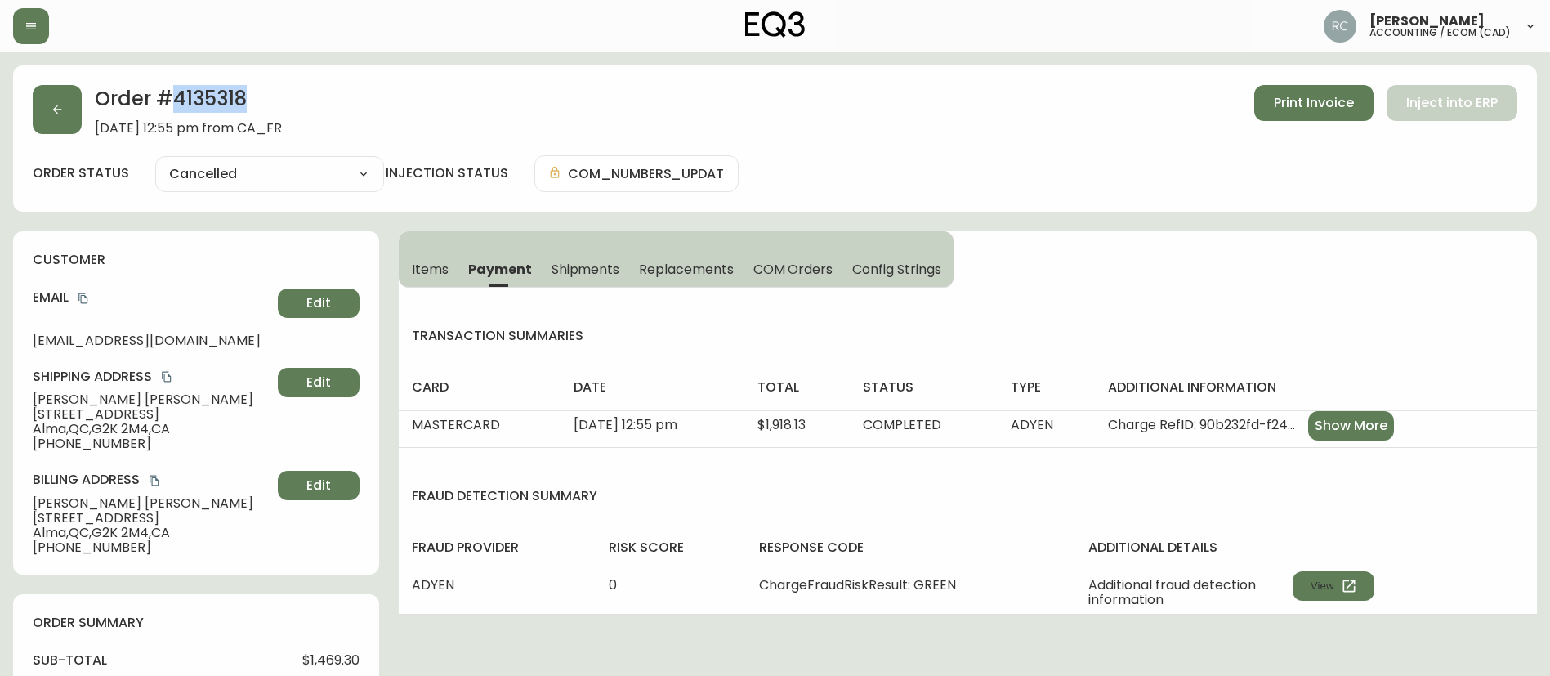
click at [197, 99] on h2 "Order # 4135318" at bounding box center [188, 103] width 187 height 36
click at [335, 663] on span "$1,469.30" at bounding box center [330, 660] width 57 height 15
copy span "1,469.30"
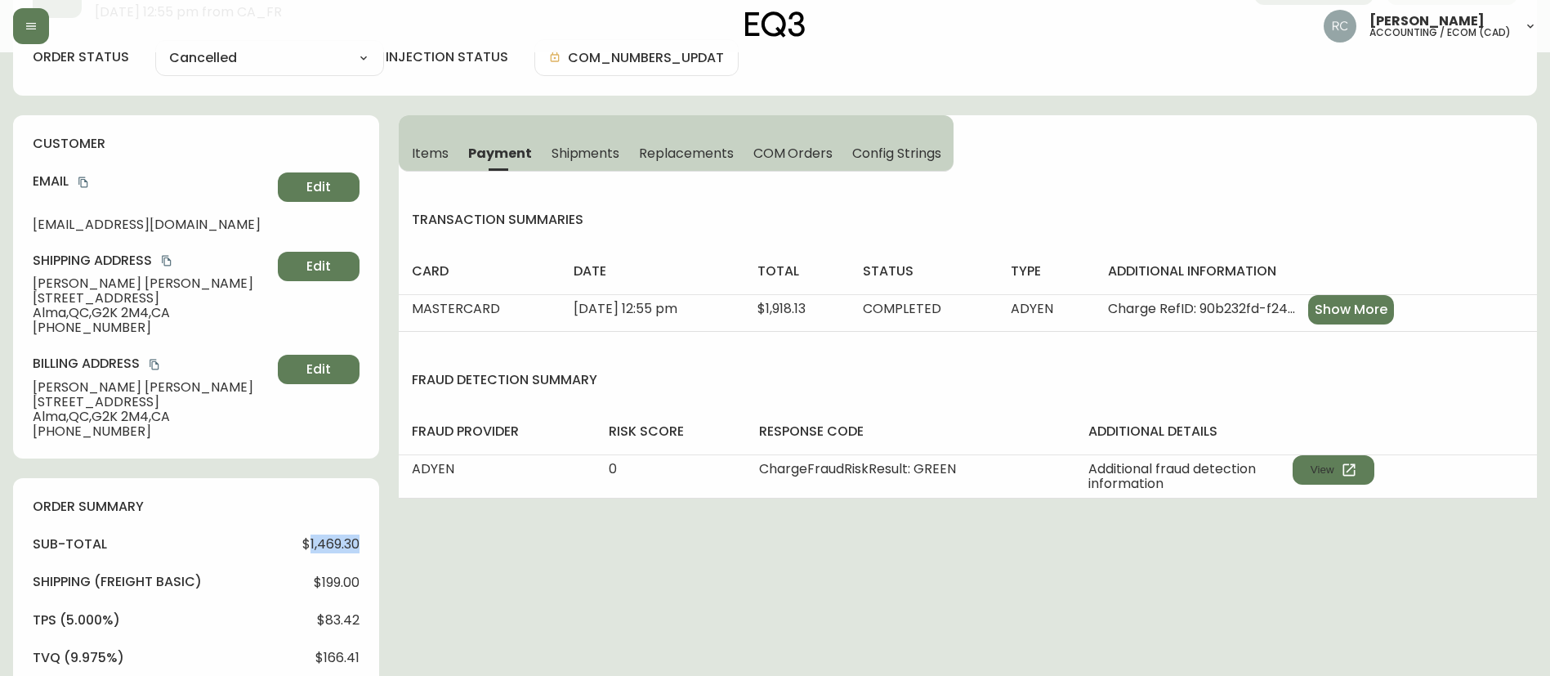
scroll to position [409, 0]
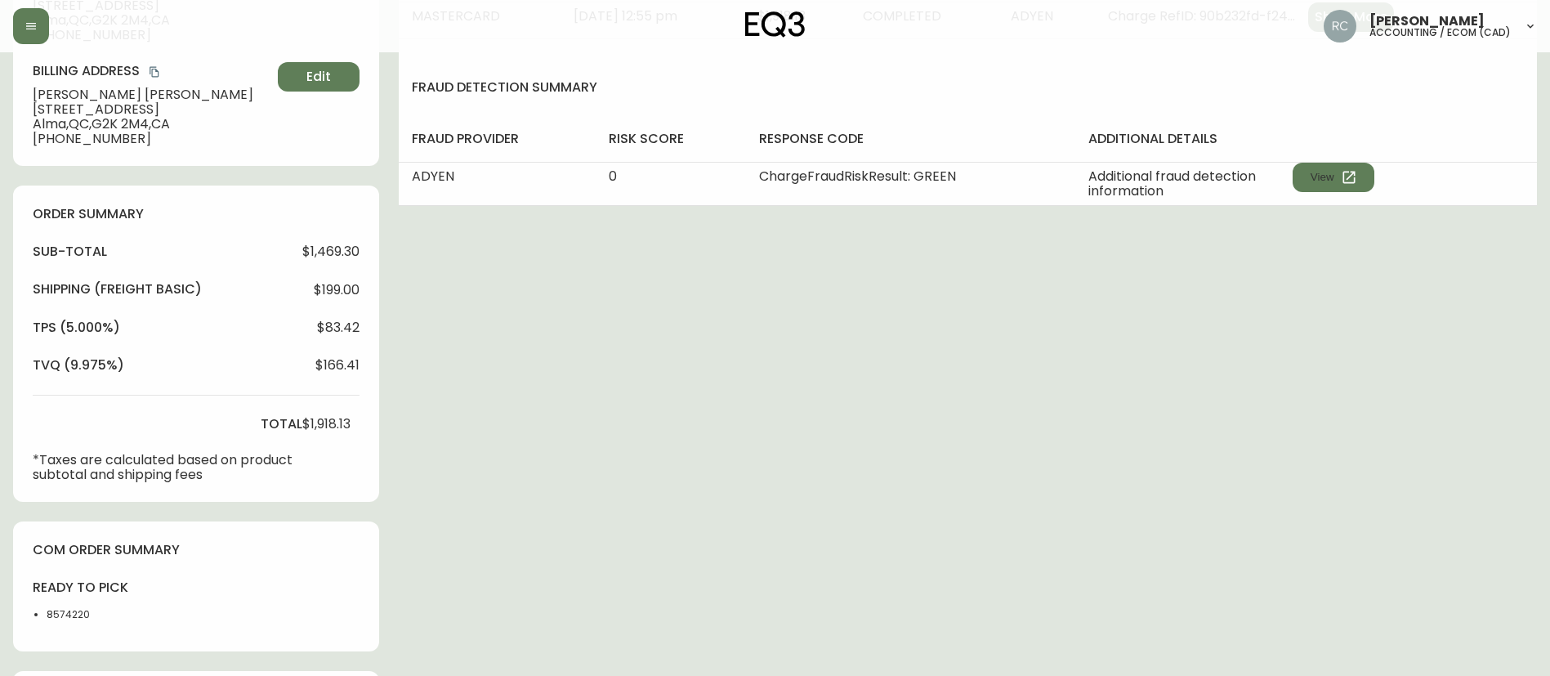
click at [318, 422] on span "$1,918.13" at bounding box center [326, 424] width 48 height 15
drag, startPoint x: 318, startPoint y: 423, endPoint x: 440, endPoint y: 270, distance: 195.9
click at [318, 421] on span "$1,918.13" at bounding box center [326, 424] width 48 height 15
copy span "1,918.13"
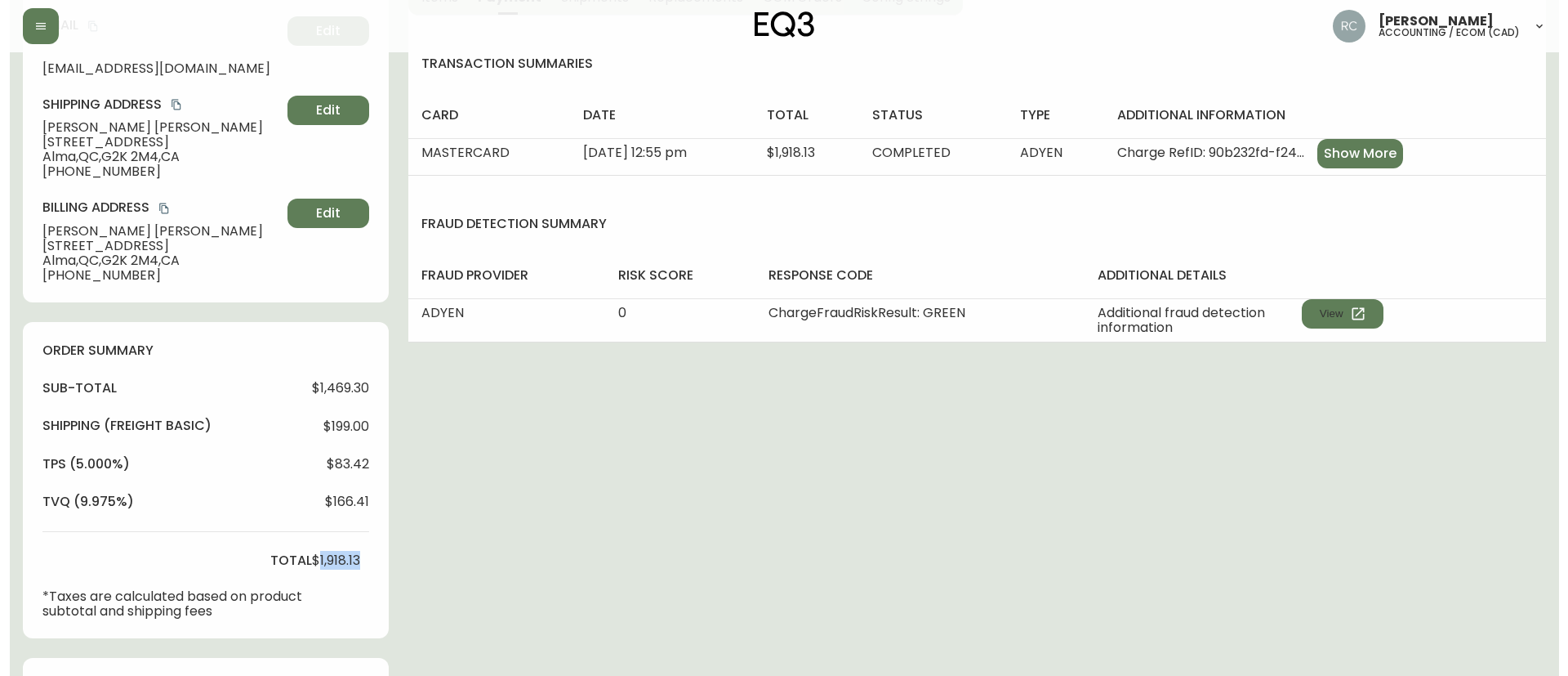
scroll to position [664, 0]
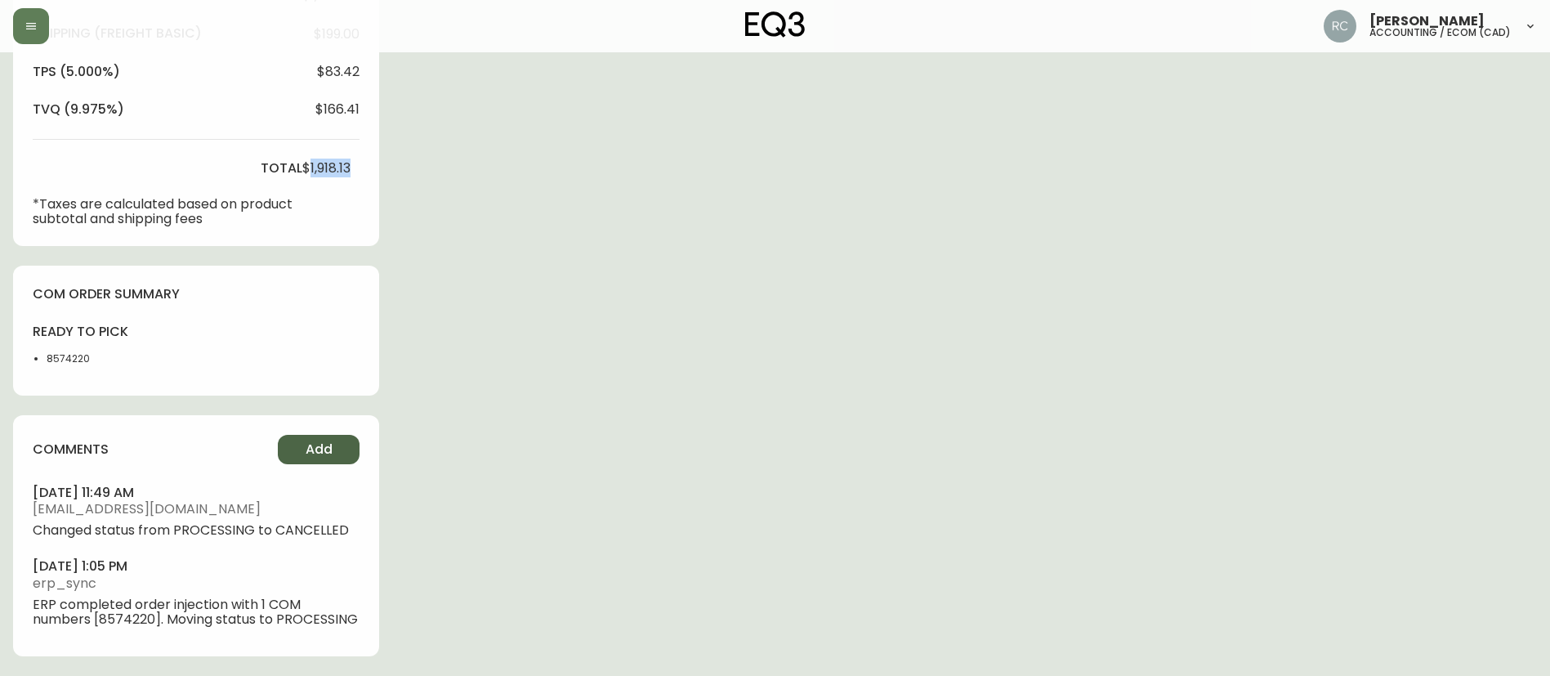
click at [330, 458] on span "Add" at bounding box center [319, 449] width 27 height 18
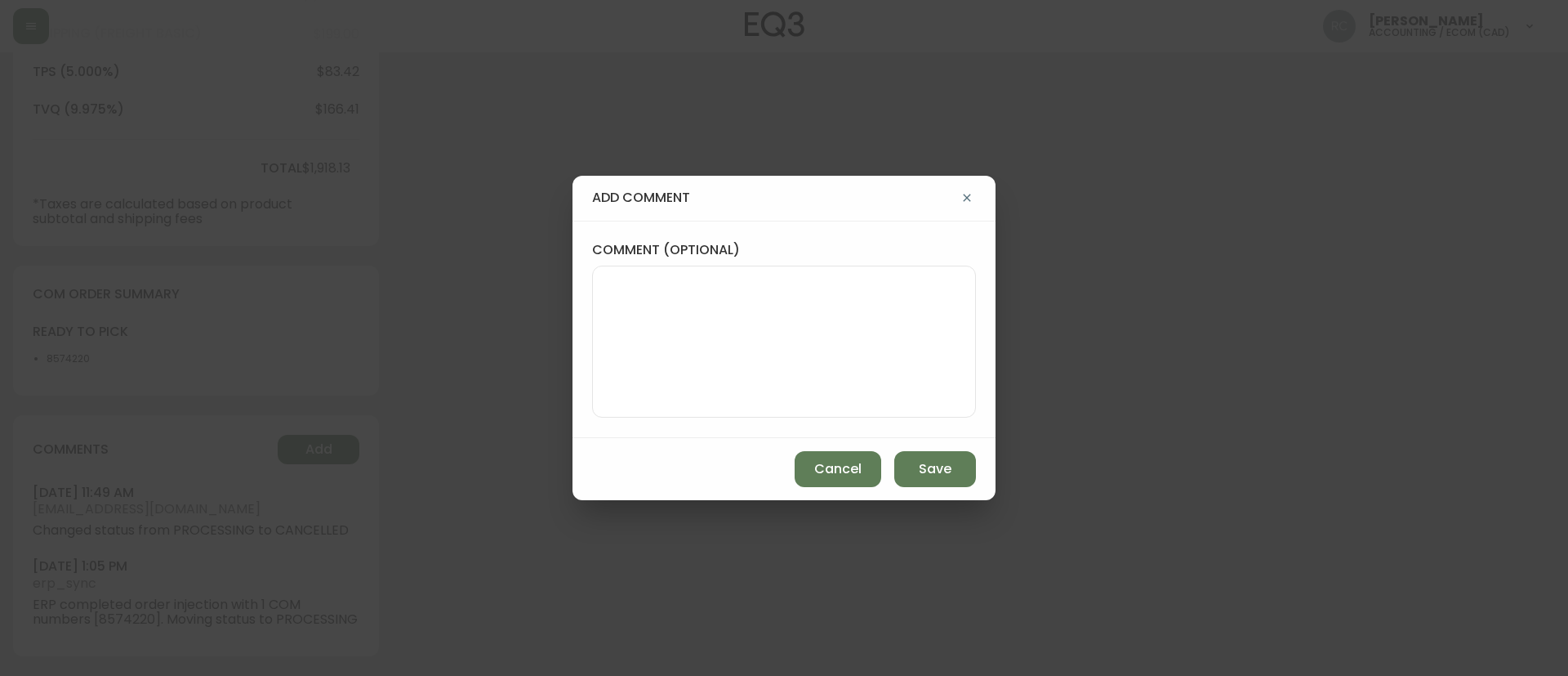
click at [706, 327] on textarea "comment (optional)" at bounding box center [784, 341] width 356 height 131
paste textarea "CANCELLATION - CHANGE OF MIND TICKET# 833257 ORD# 4135318 - status in AS400: 30…"
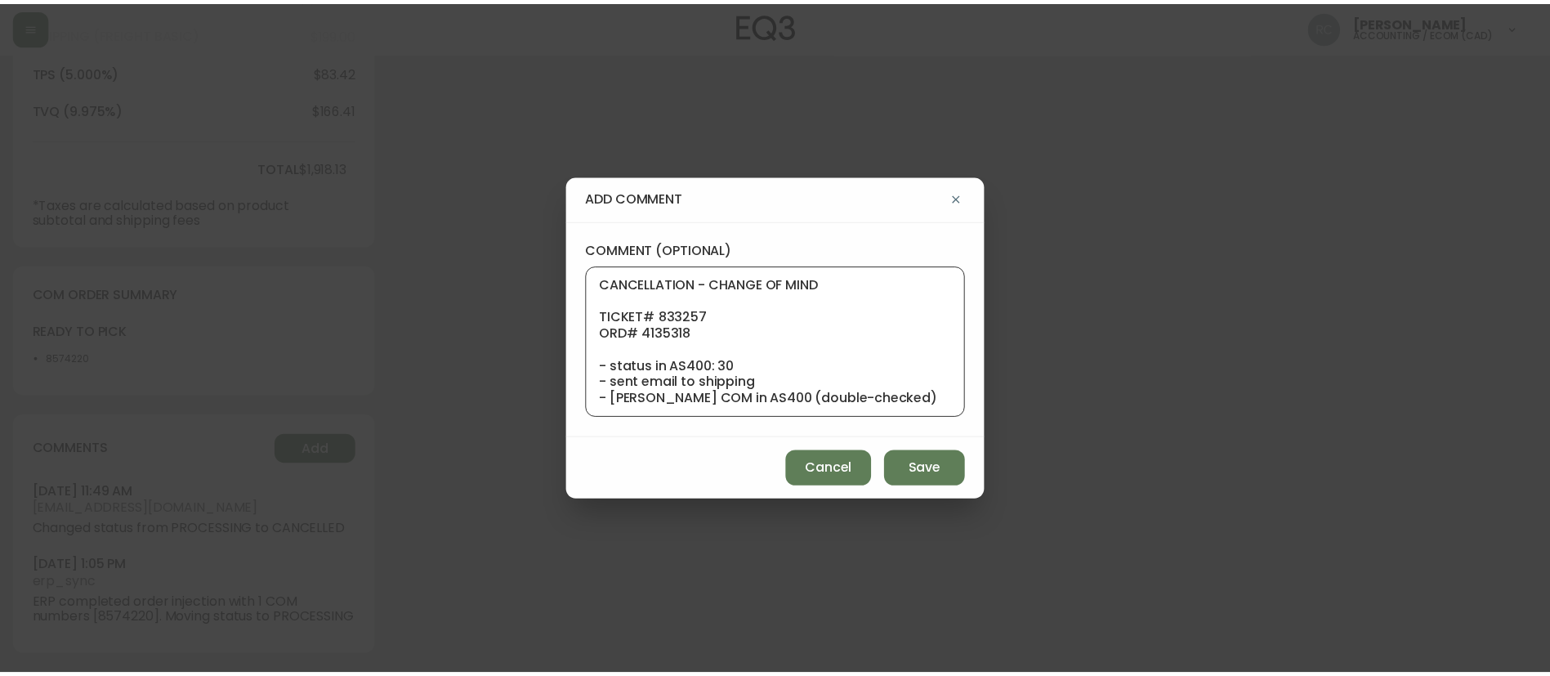
scroll to position [131, 0]
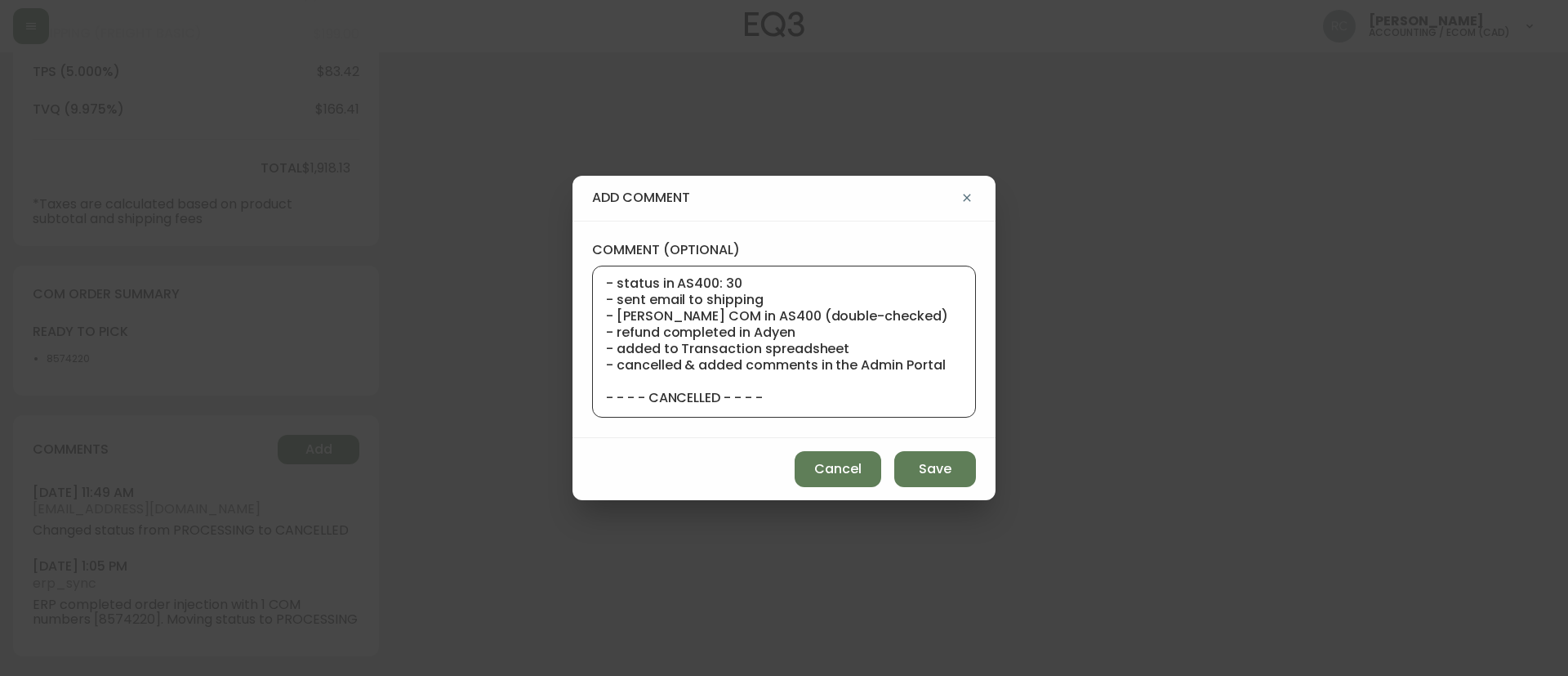
type textarea "CANCELLATION - CHANGE OF MIND TICKET# 833257 ORD# 4135318 - status in AS400: 30…"
click at [788, 453] on div "Cancel Save" at bounding box center [784, 469] width 423 height 62
drag, startPoint x: 812, startPoint y: 474, endPoint x: 725, endPoint y: 3, distance: 479.0
click at [812, 473] on button "Cancel" at bounding box center [837, 469] width 87 height 36
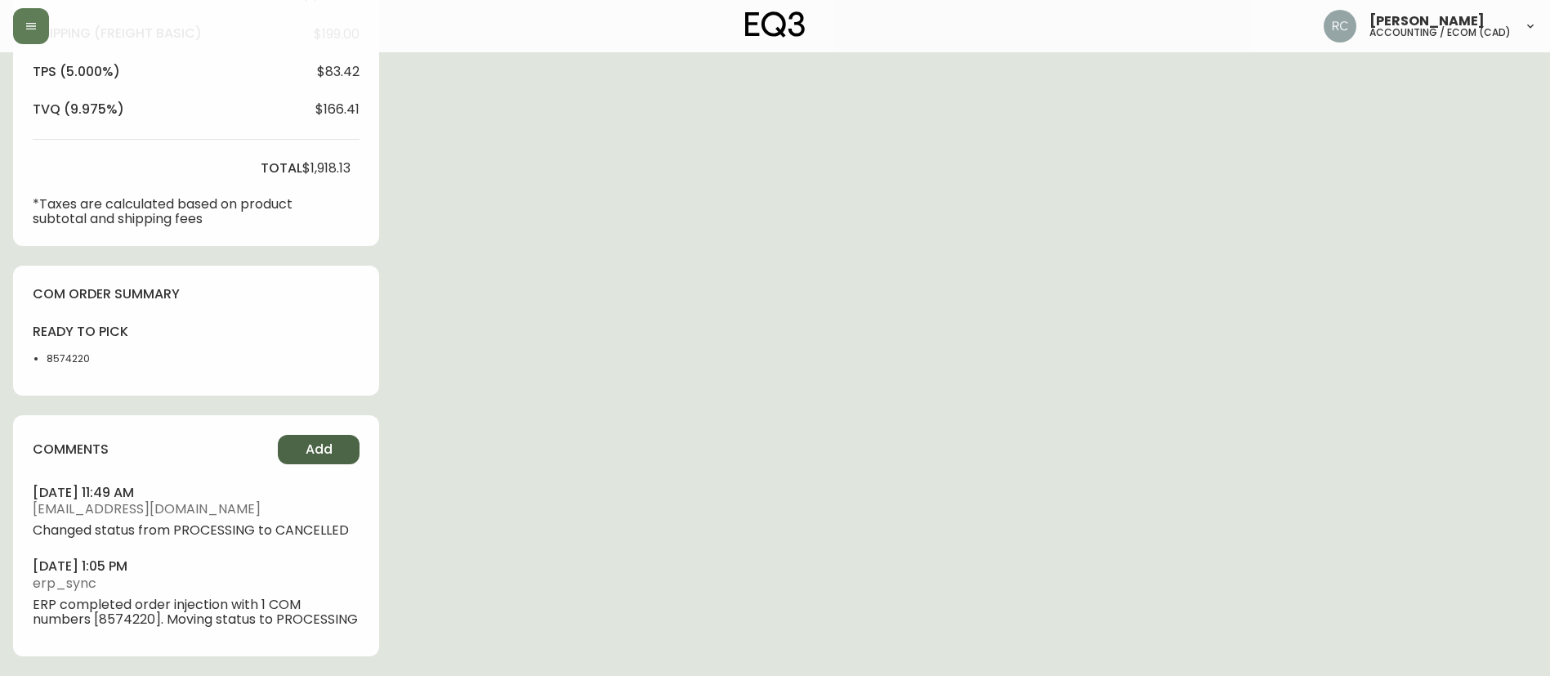
click at [328, 444] on span "Add" at bounding box center [319, 449] width 27 height 18
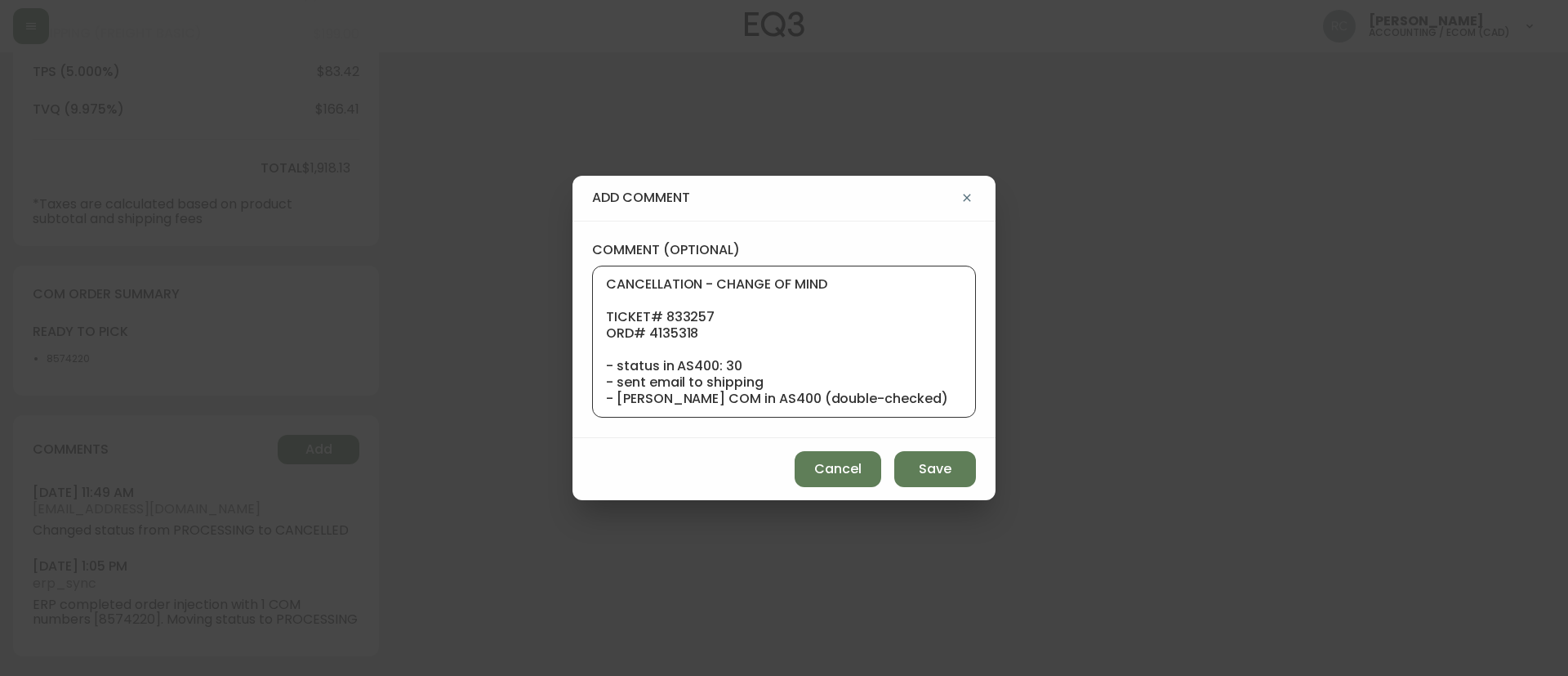
click at [778, 312] on textarea "CANCELLATION - CHANGE OF MIND TICKET# 833257 ORD# 4135318 - status in AS400: 30…" at bounding box center [784, 341] width 356 height 131
paste textarea "CANCELLATION - CHANGE OF MIND TICKET# 833257 ORD# 4135318 - status in AS400: 30…"
type textarea "CANCELLATION - CHANGE OF MIND TICKET# 833257 ORD# 4135318 - status in AS400: 30…"
click at [960, 470] on button "Save" at bounding box center [935, 469] width 82 height 36
